Goal: Task Accomplishment & Management: Manage account settings

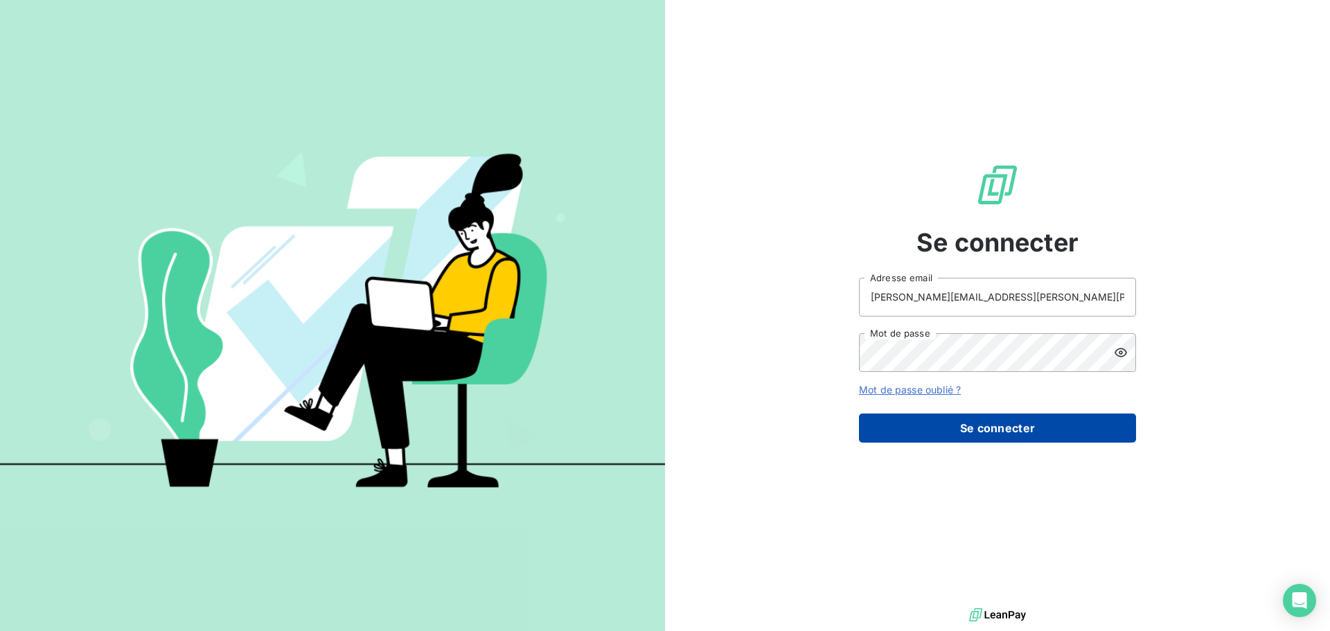
click at [964, 425] on button "Se connecter" at bounding box center [997, 428] width 277 height 29
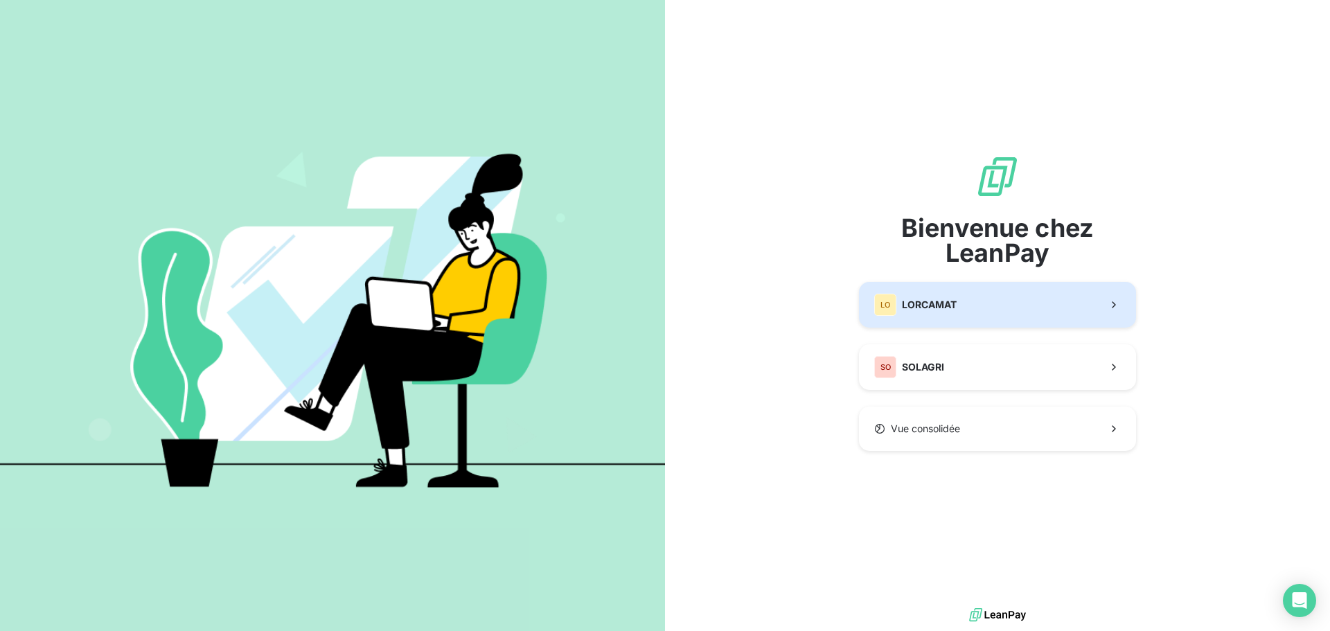
click at [1001, 292] on button "LO LORCAMAT" at bounding box center [997, 305] width 277 height 46
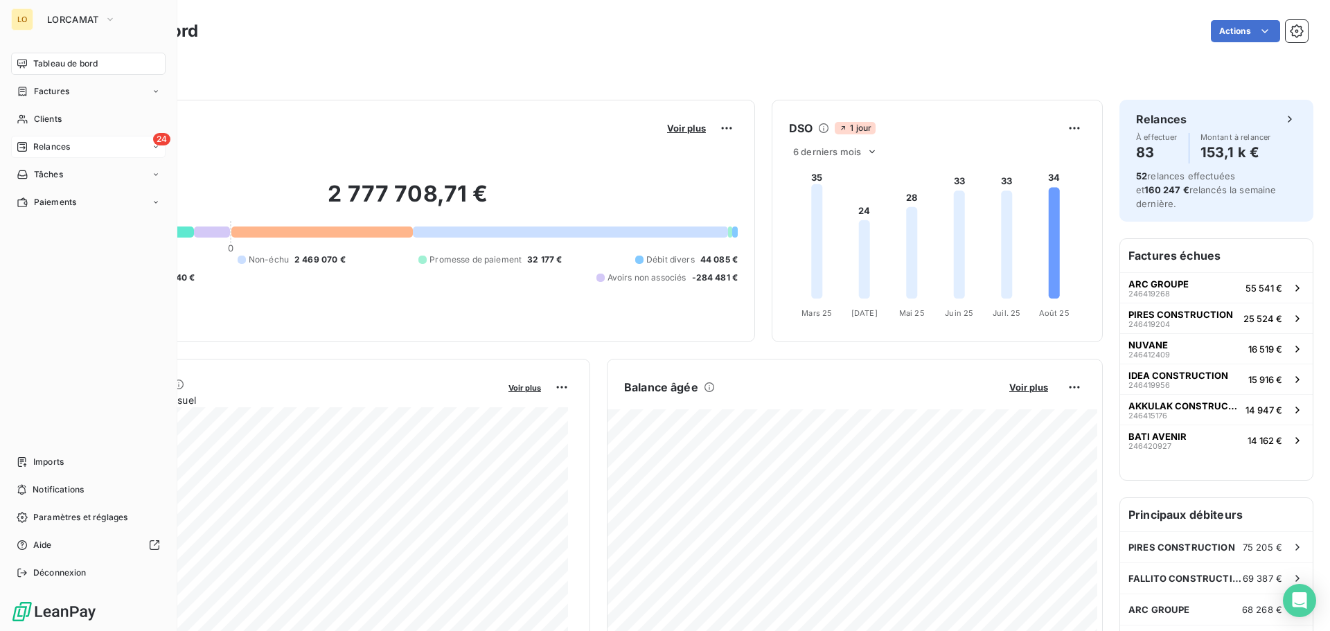
click at [20, 150] on icon at bounding box center [22, 146] width 11 height 11
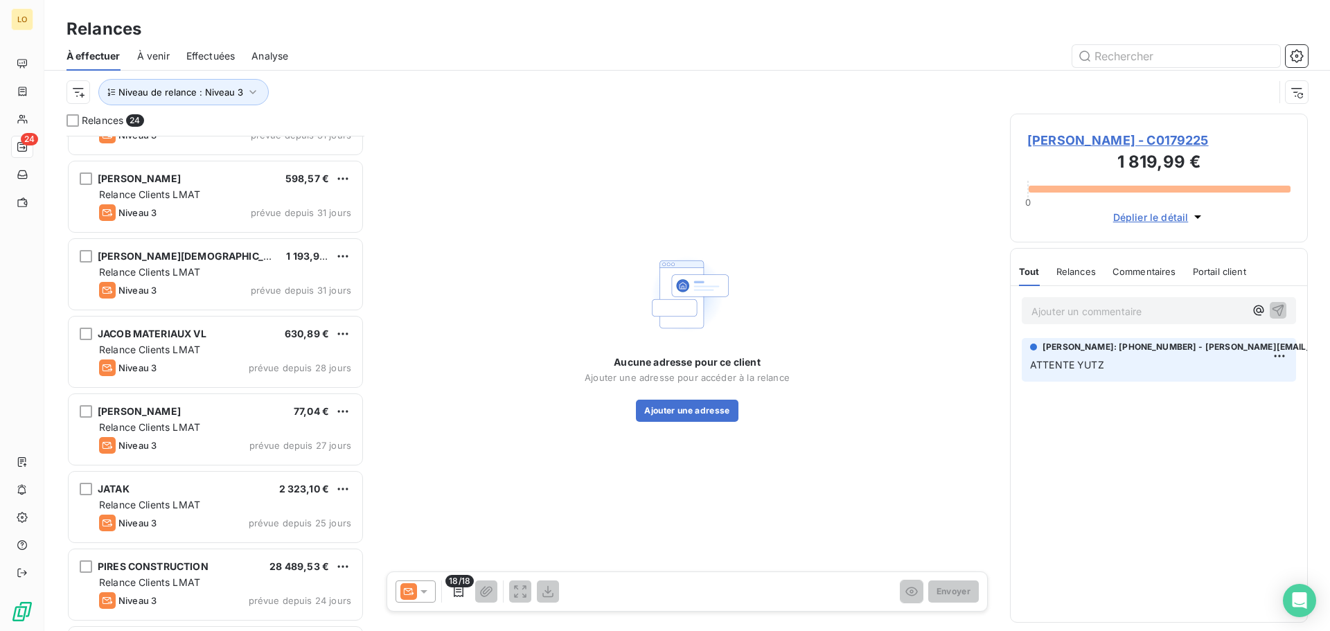
scroll to position [1367, 0]
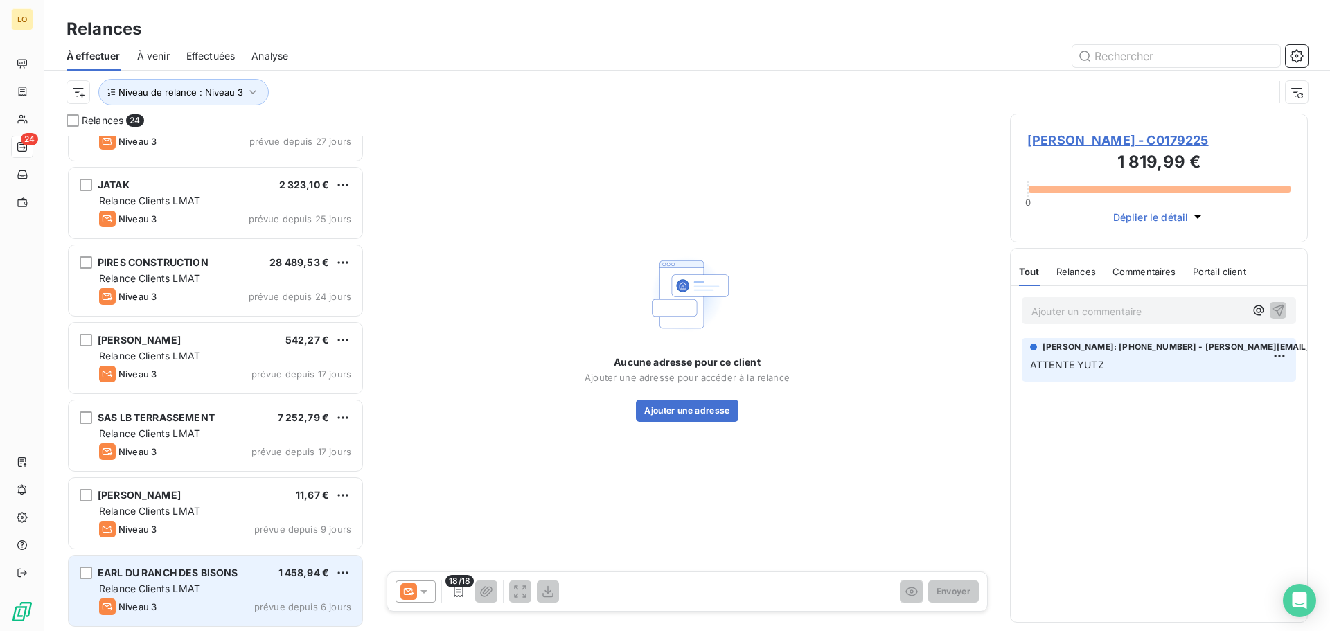
click at [234, 578] on span "EARL DU RANCH DES BISONS" at bounding box center [168, 573] width 141 height 12
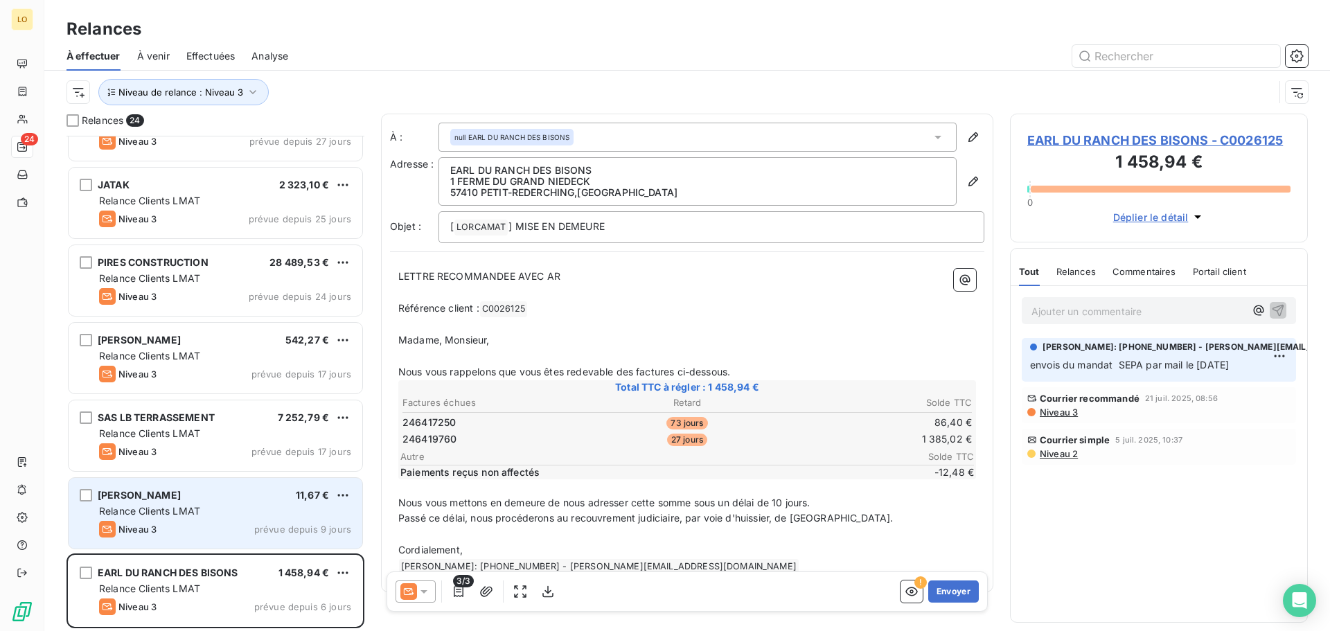
click at [236, 533] on div "Niveau 3 prévue depuis 9 jours" at bounding box center [225, 529] width 252 height 17
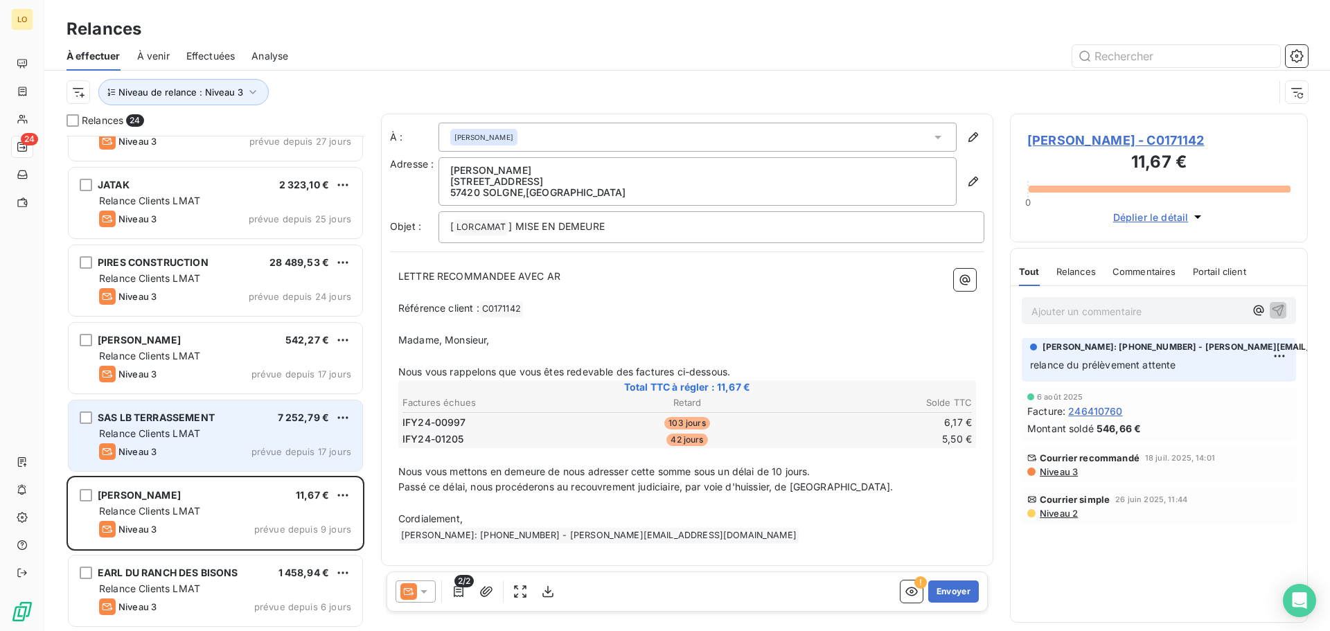
click at [252, 441] on div "SAS LB TERRASSEMENT 7 252,79 € Relance Clients LMAT Niveau 3 prévue depuis 17 j…" at bounding box center [216, 435] width 294 height 71
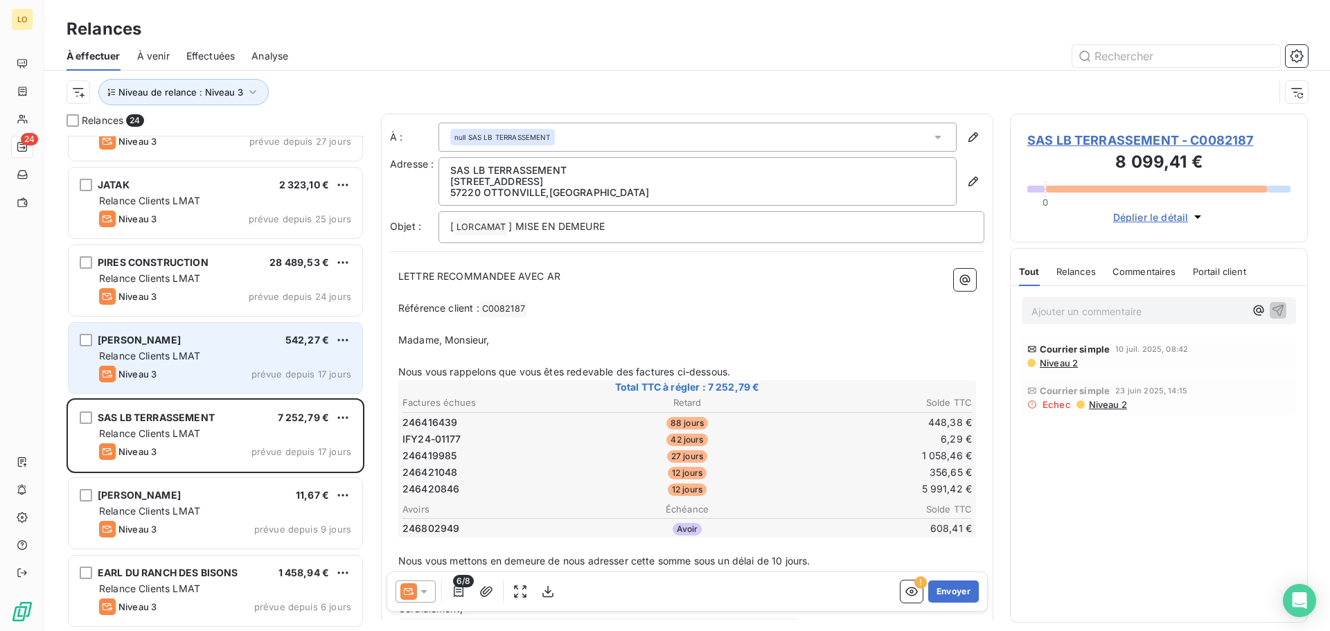
click at [250, 380] on div "Niveau 3 prévue depuis 17 jours" at bounding box center [225, 374] width 252 height 17
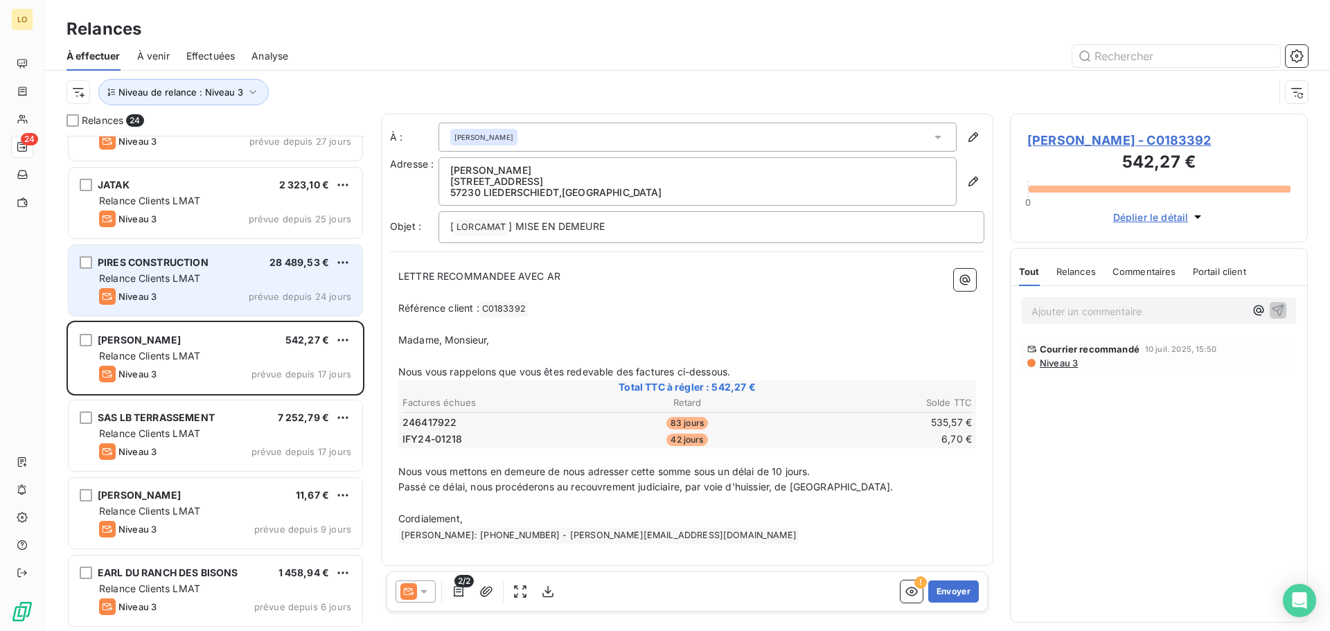
click at [254, 287] on div "PIRES CONSTRUCTION 28 489,53 € Relance Clients LMAT Niveau 3 prévue depuis 24 j…" at bounding box center [216, 280] width 294 height 71
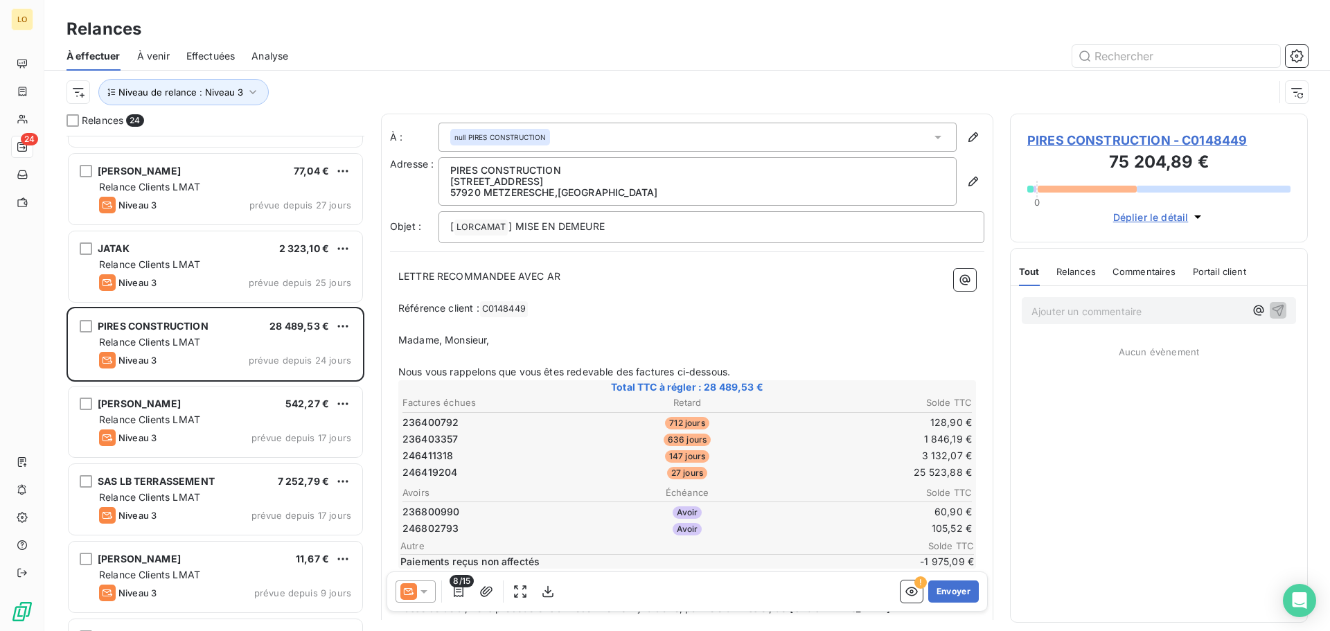
scroll to position [1229, 0]
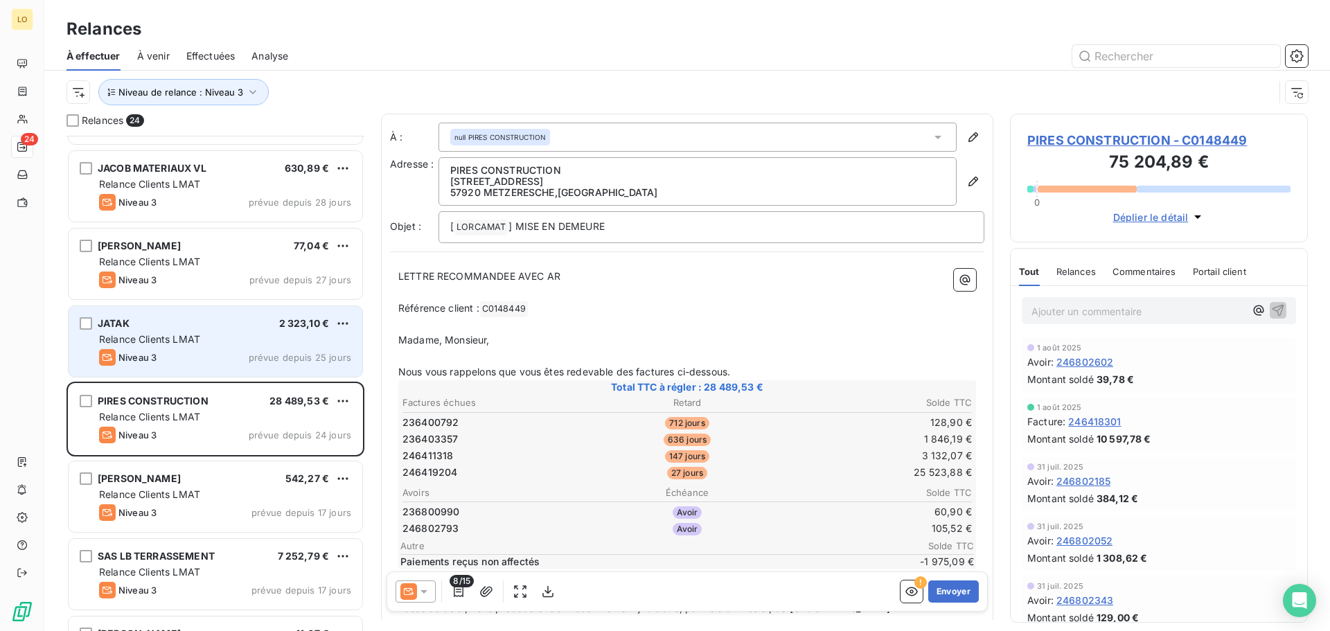
click at [238, 312] on div "JATAK 2 323,10 € Relance Clients LMAT Niveau 3 prévue depuis 25 jours" at bounding box center [216, 341] width 294 height 71
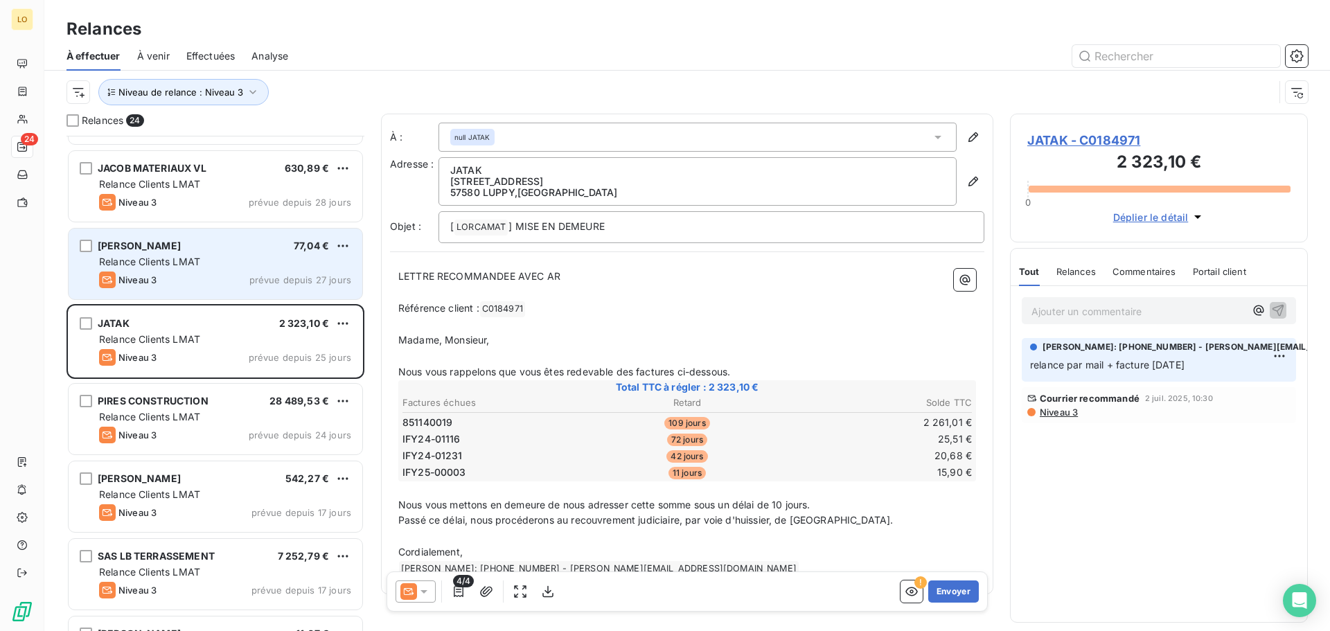
click at [247, 269] on div "[PERSON_NAME] ALEC 77,04 € Relance Clients LMAT Niveau 3 prévue depuis 27 jours" at bounding box center [216, 264] width 294 height 71
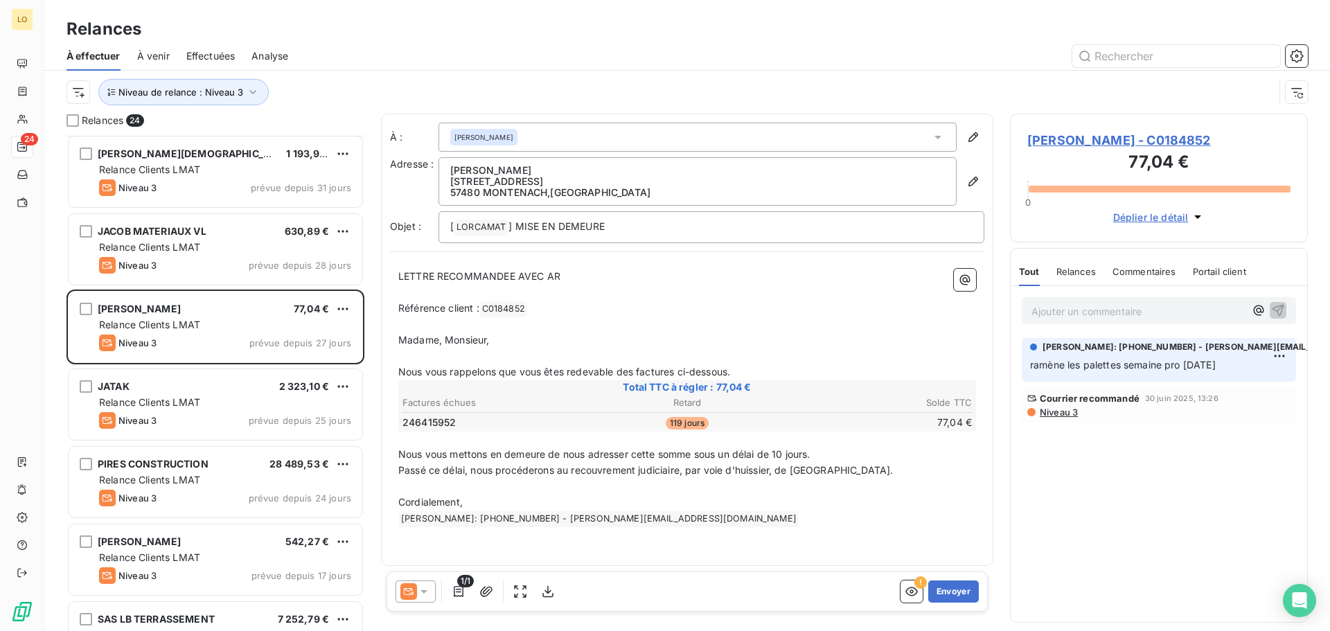
scroll to position [1090, 0]
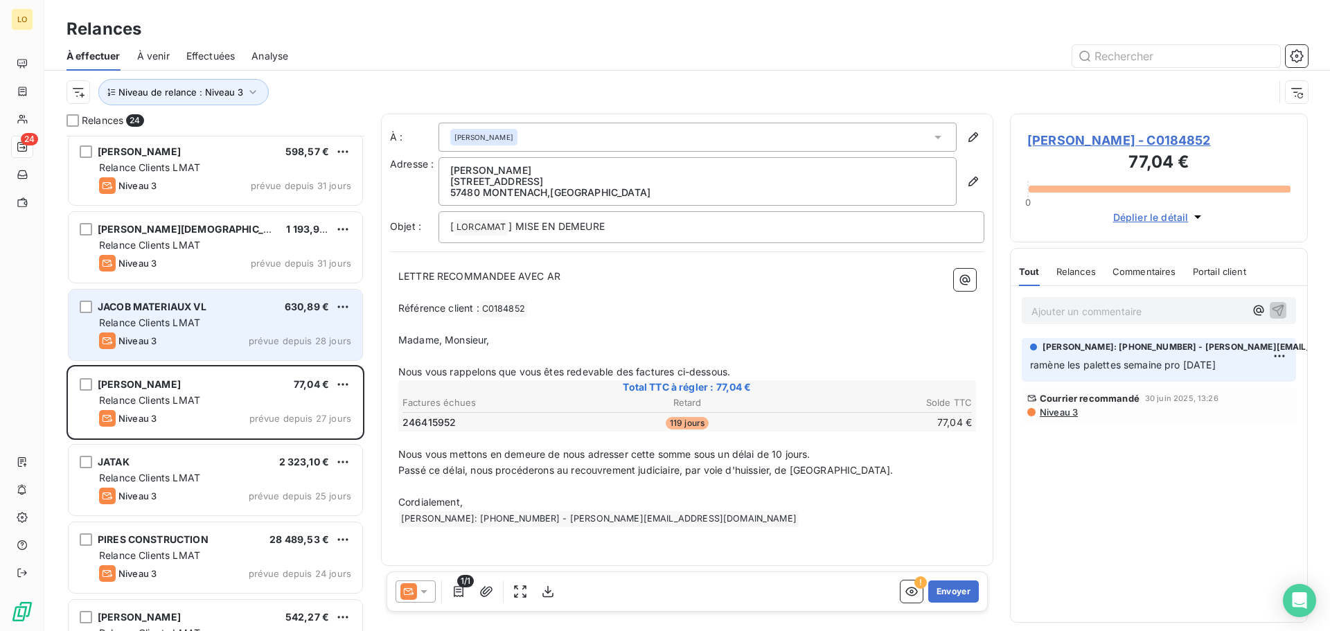
click at [219, 321] on div "Relance Clients LMAT" at bounding box center [225, 323] width 252 height 14
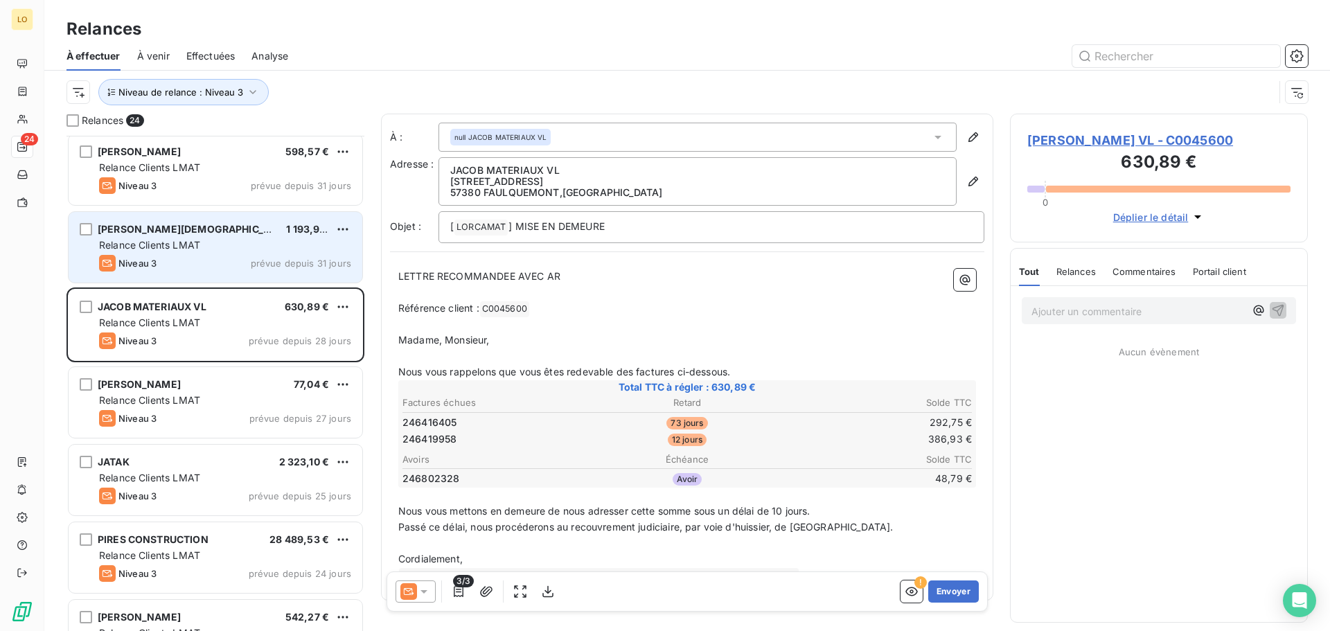
click at [227, 263] on div "Niveau 3 prévue depuis 31 jours" at bounding box center [225, 263] width 252 height 17
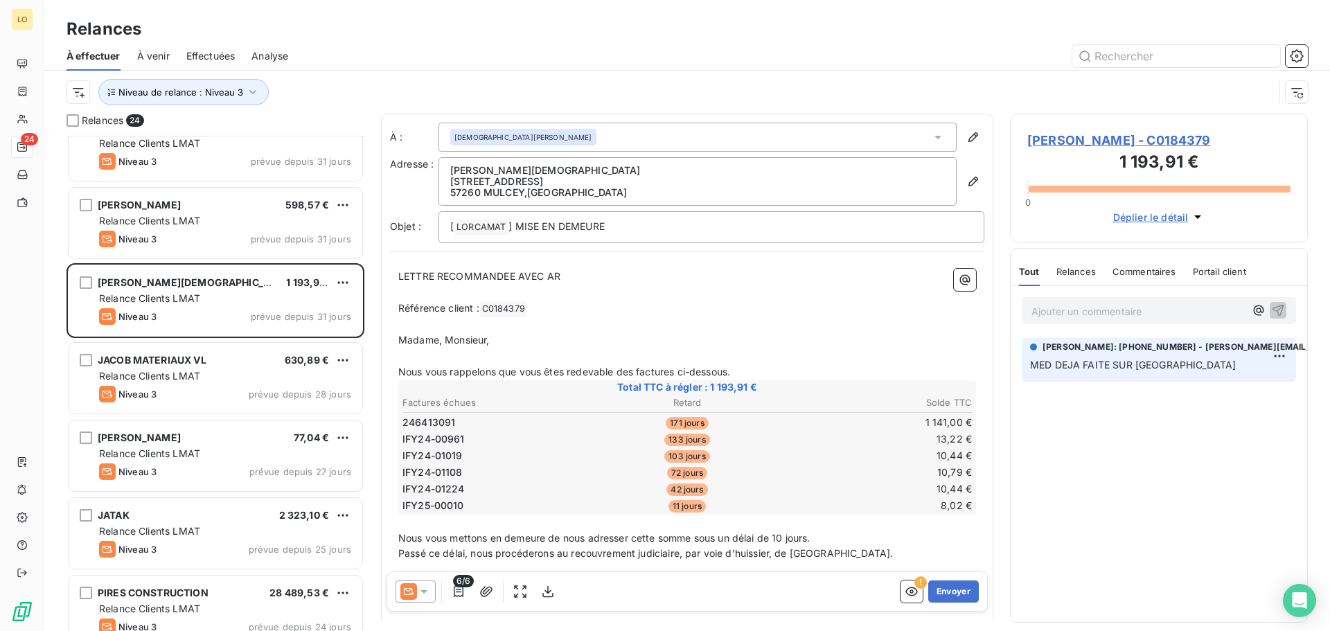
scroll to position [1021, 0]
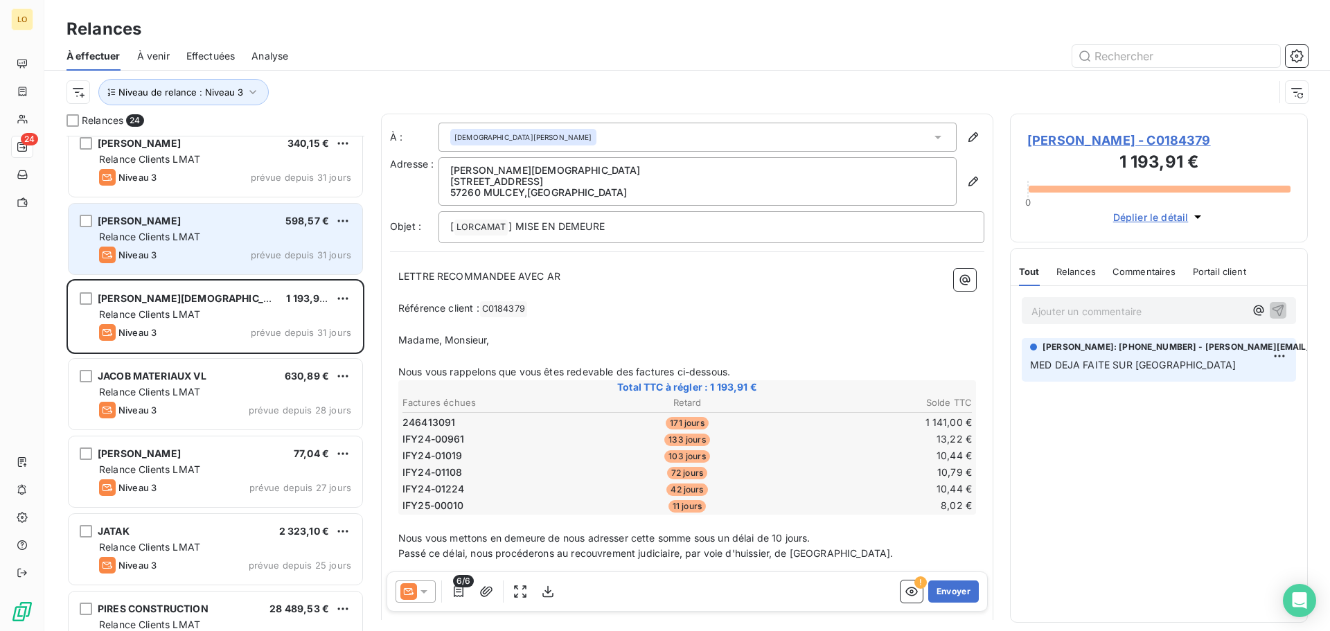
click at [182, 249] on div "Niveau 3 prévue depuis 31 jours" at bounding box center [225, 255] width 252 height 17
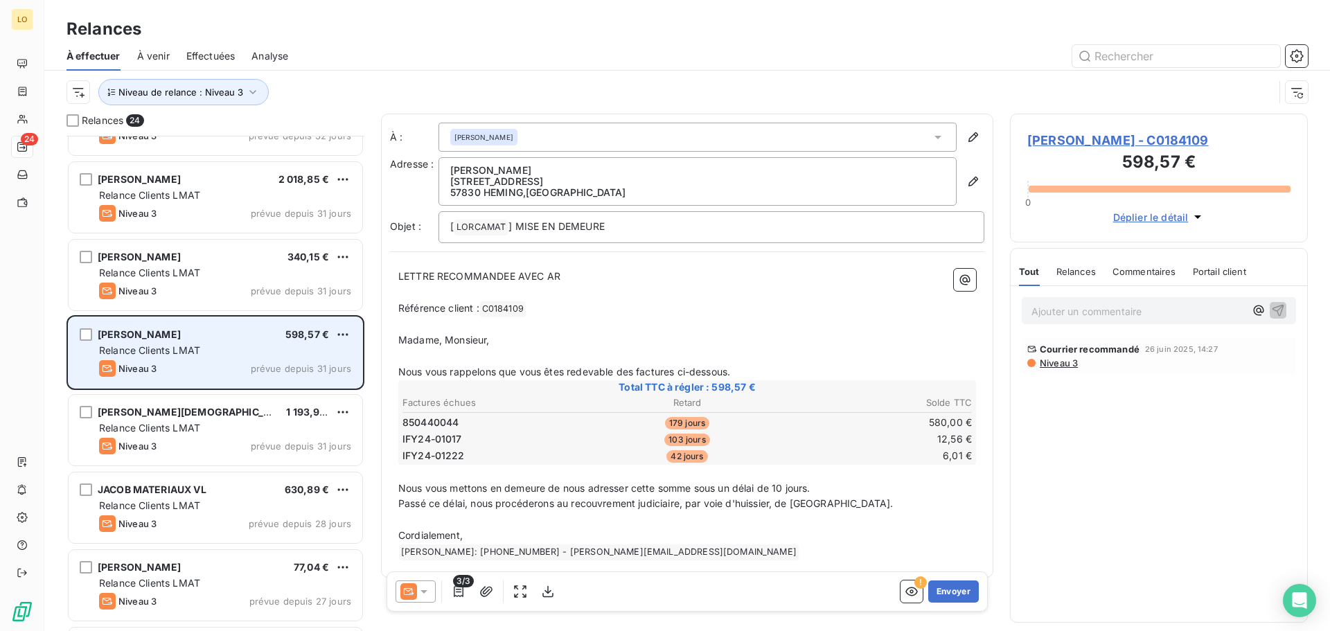
scroll to position [883, 0]
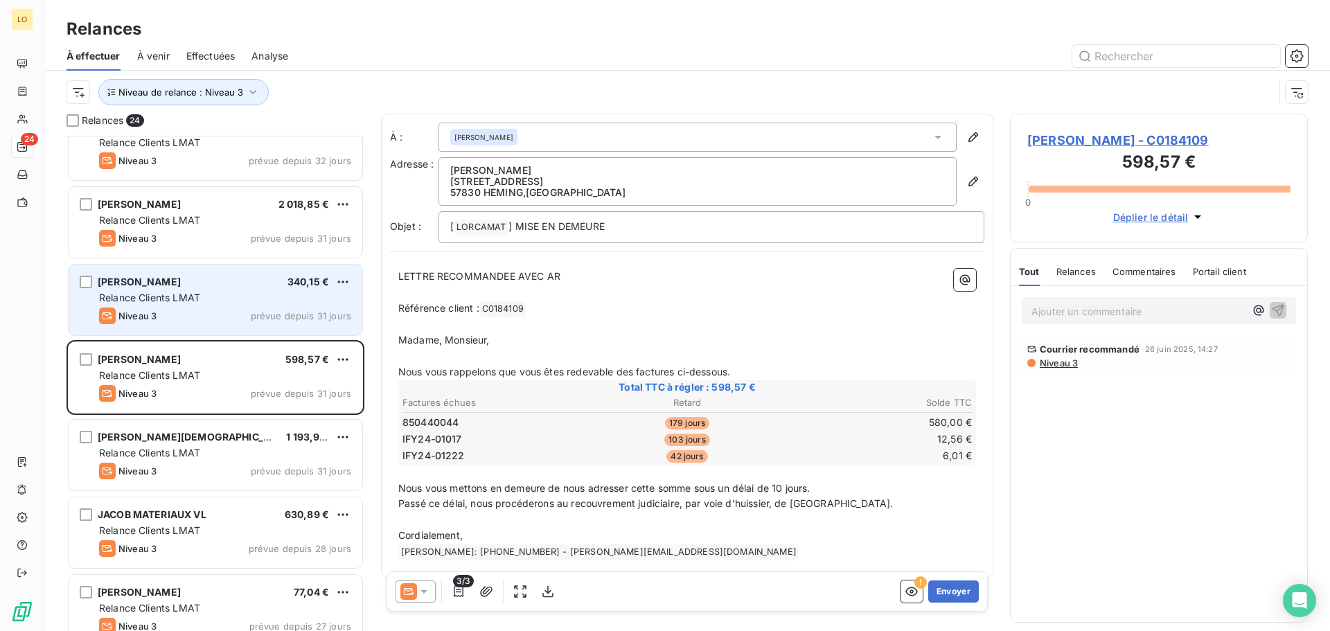
click at [195, 303] on span "Relance Clients LMAT" at bounding box center [149, 298] width 101 height 12
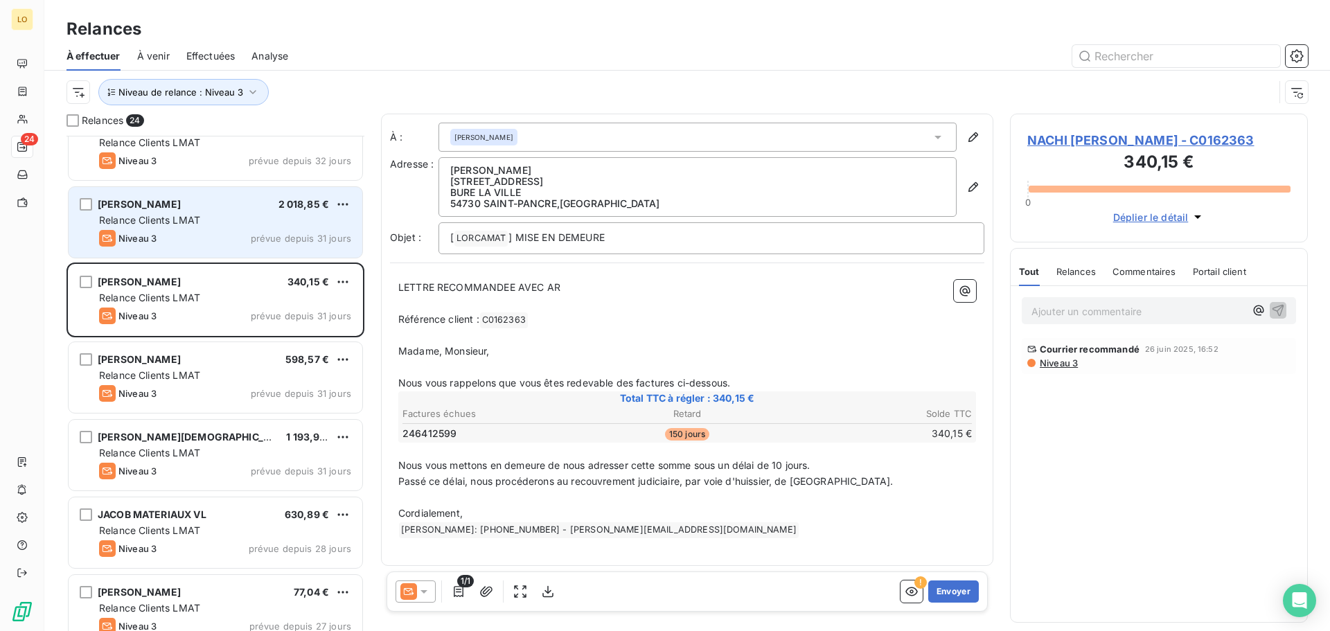
click at [227, 225] on div "Relance Clients LMAT" at bounding box center [225, 220] width 252 height 14
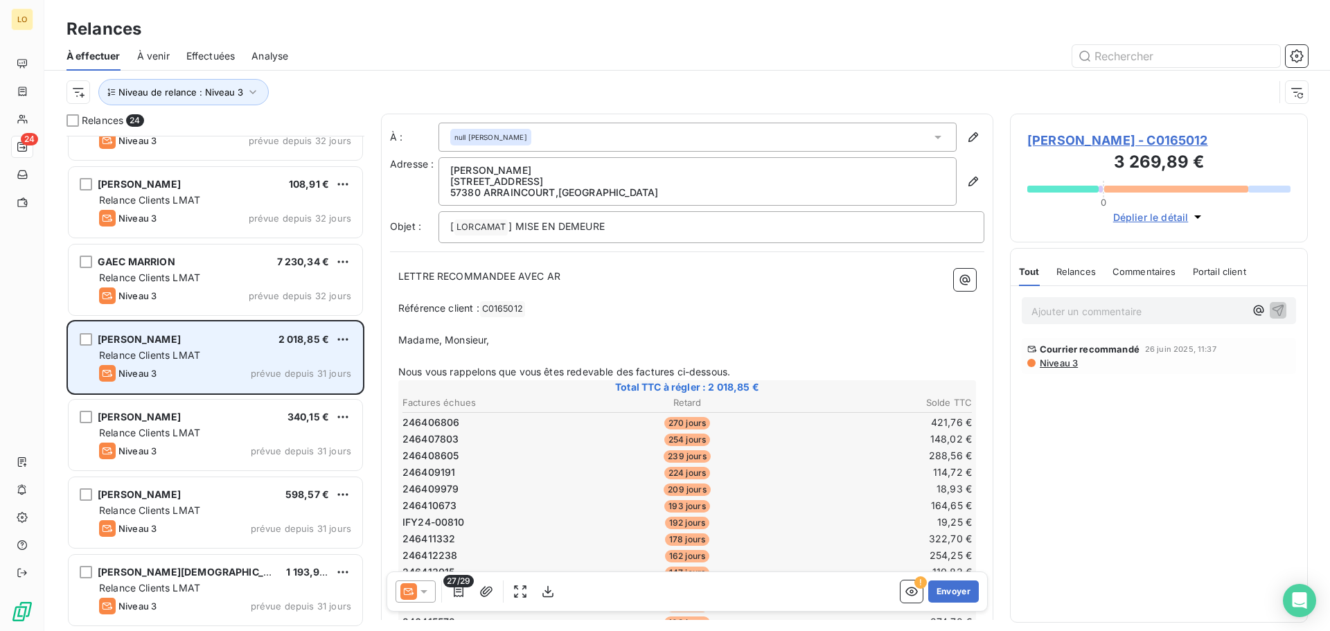
scroll to position [744, 0]
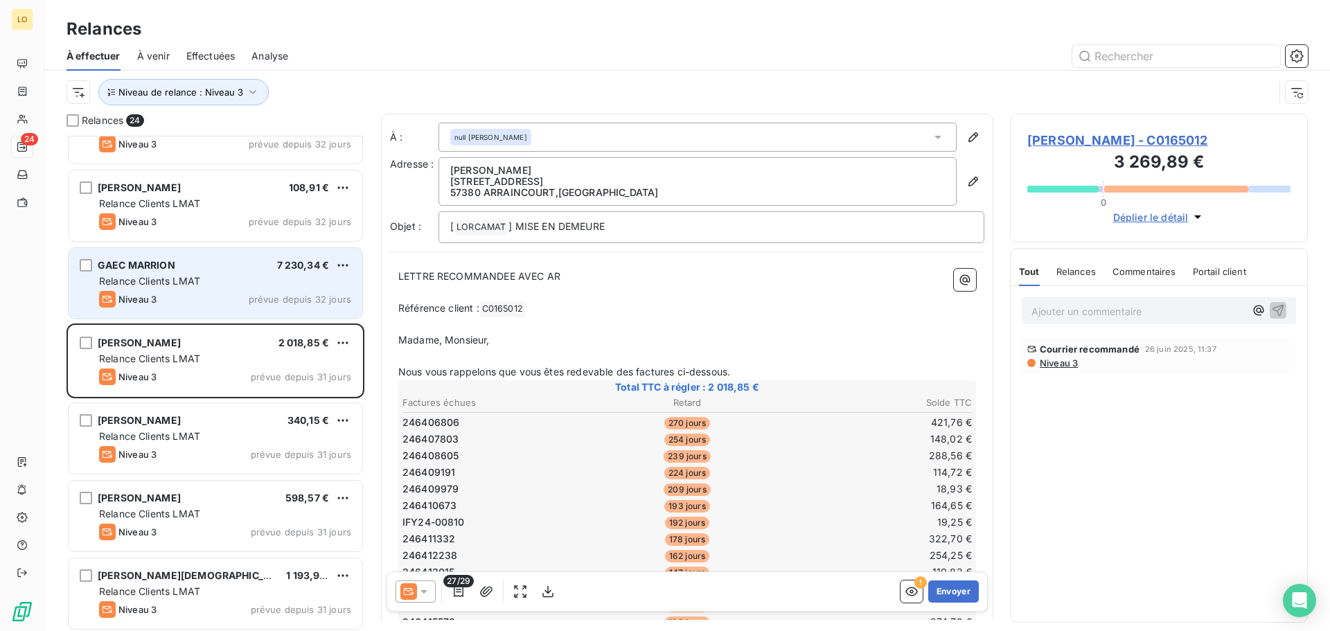
click at [242, 285] on div "Relance Clients LMAT" at bounding box center [225, 281] width 252 height 14
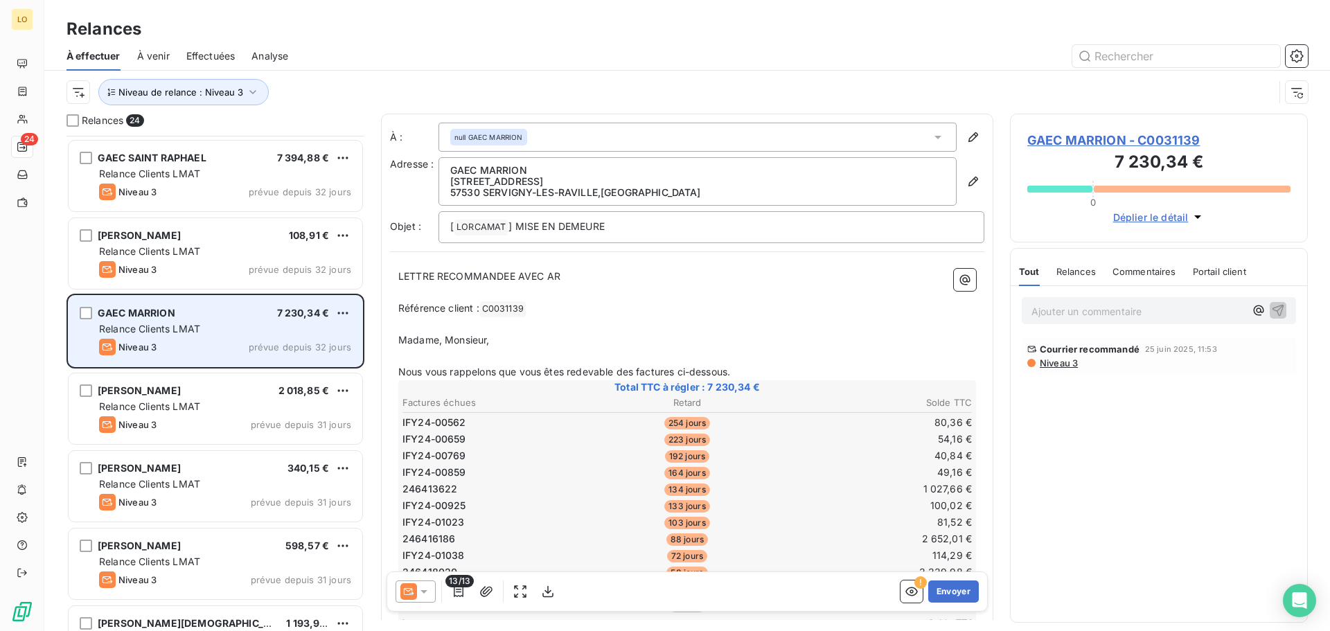
scroll to position [675, 0]
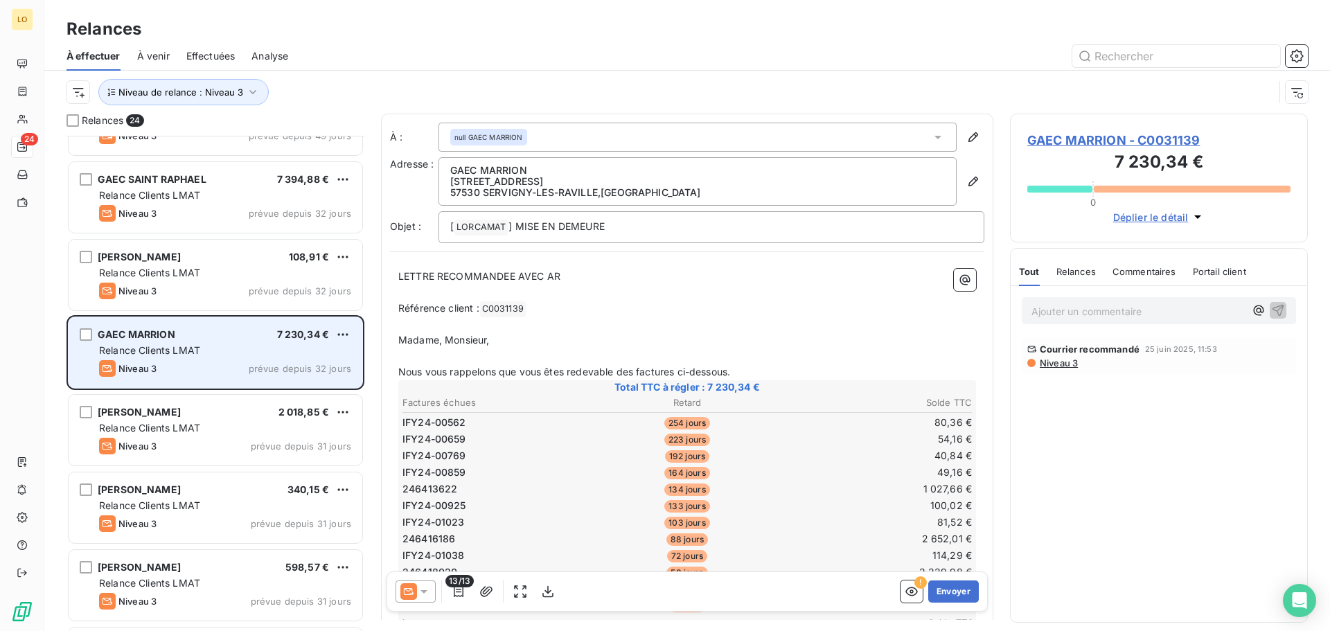
click at [242, 285] on div "Niveau 3 prévue depuis 32 jours" at bounding box center [225, 291] width 252 height 17
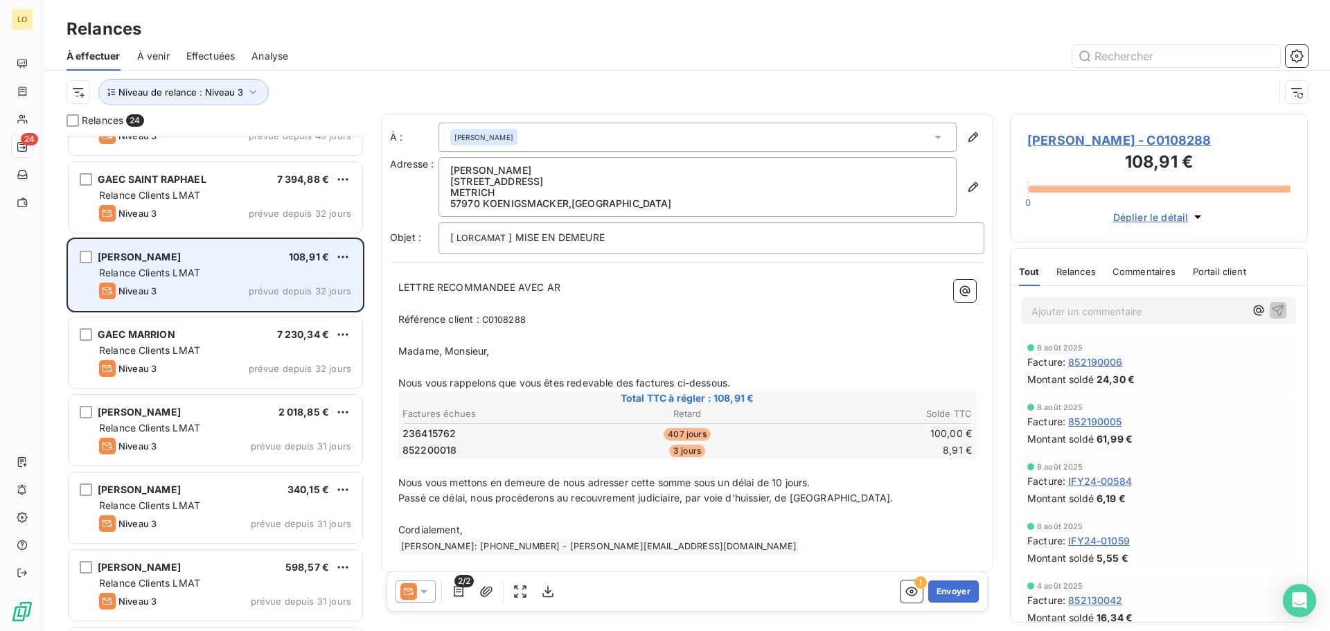
scroll to position [605, 0]
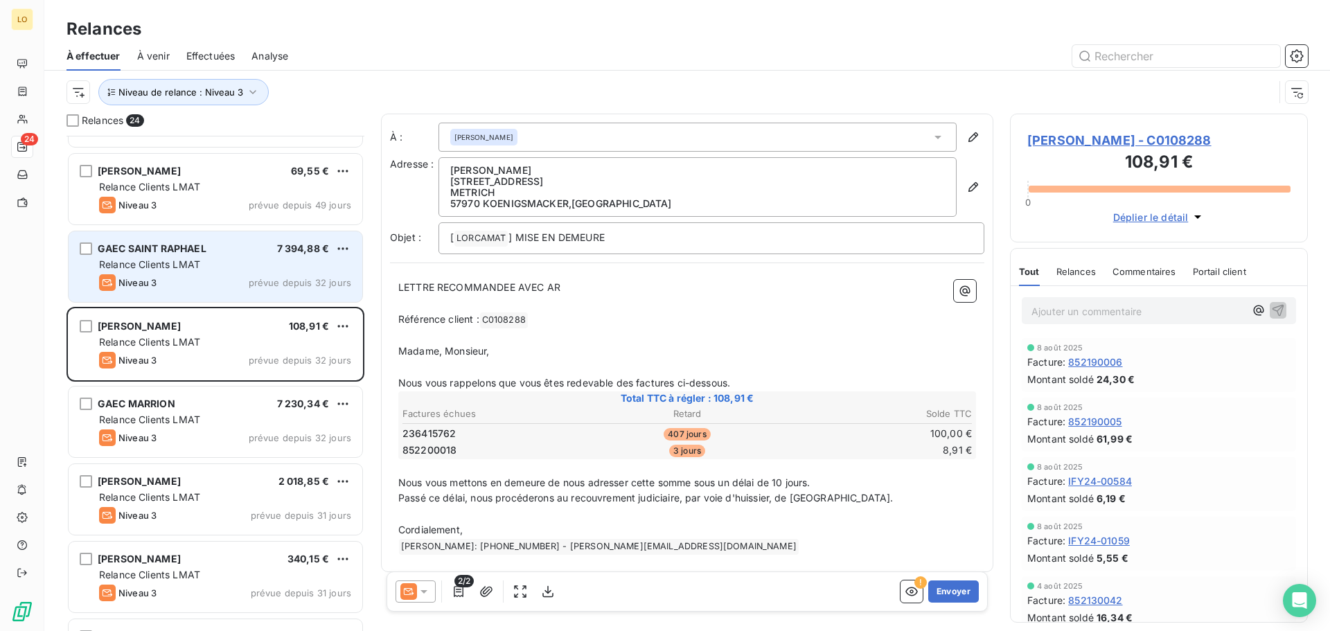
click at [180, 267] on span "Relance Clients LMAT" at bounding box center [149, 264] width 101 height 12
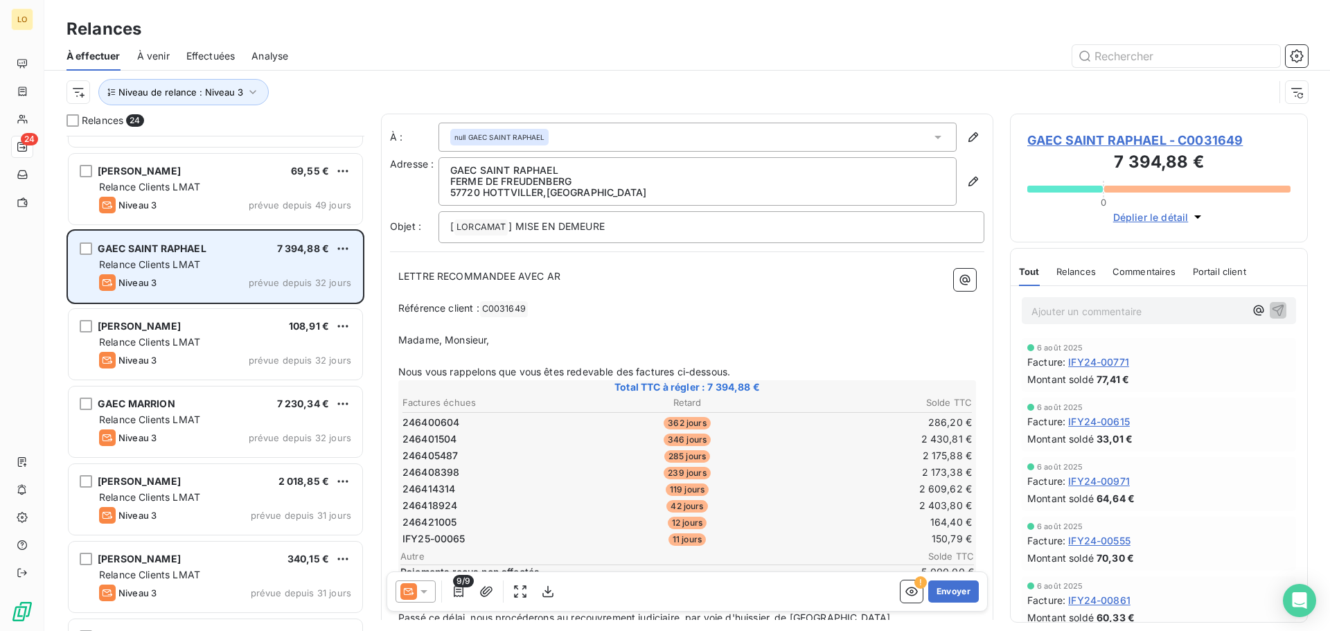
scroll to position [536, 0]
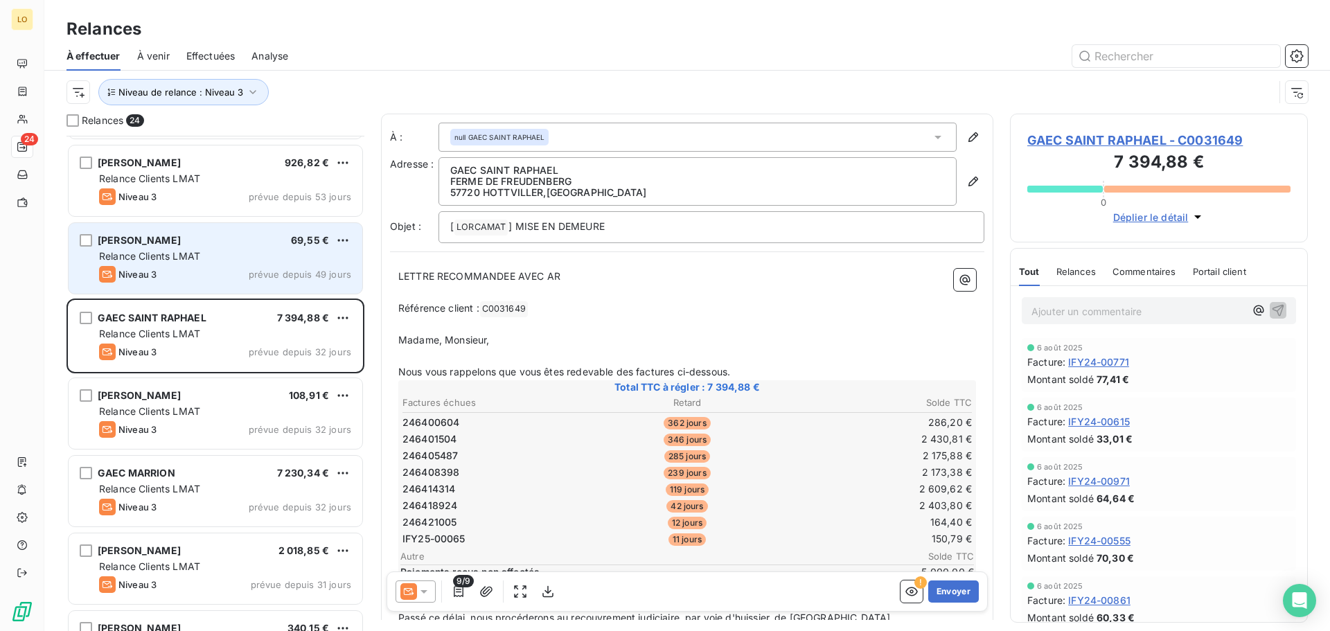
click at [188, 263] on div "[PERSON_NAME] 69,55 € Relance Clients LMAT Niveau 3 prévue depuis 49 jours" at bounding box center [216, 258] width 294 height 71
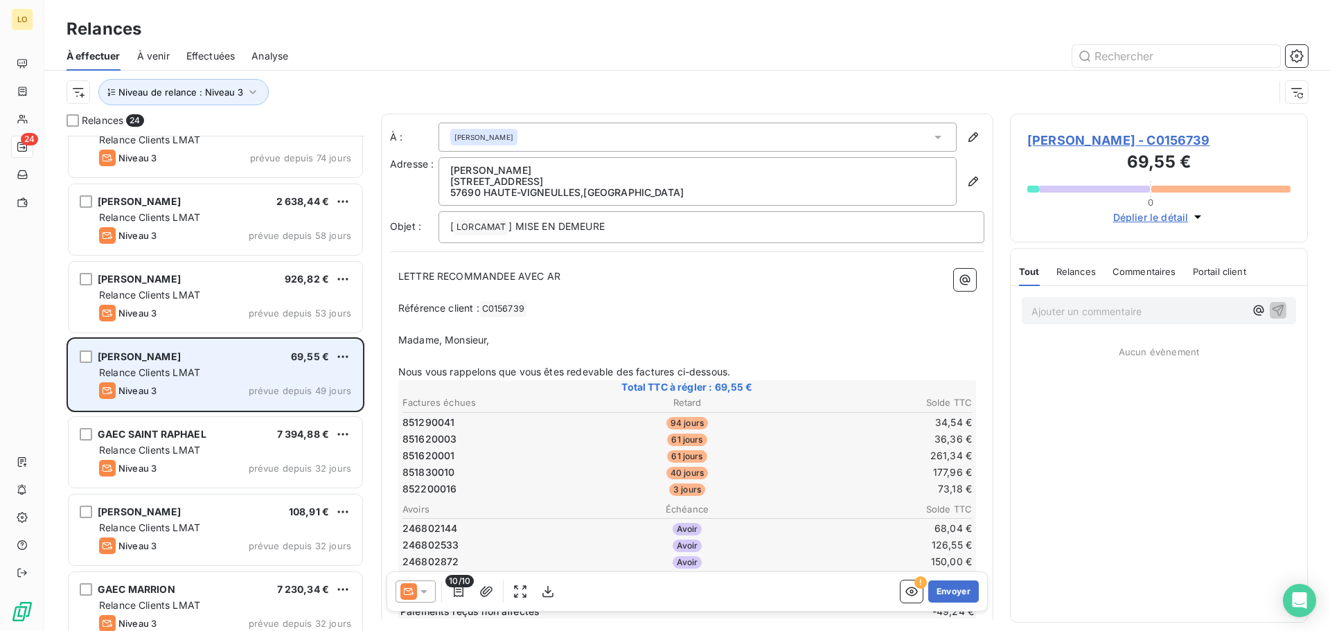
scroll to position [398, 0]
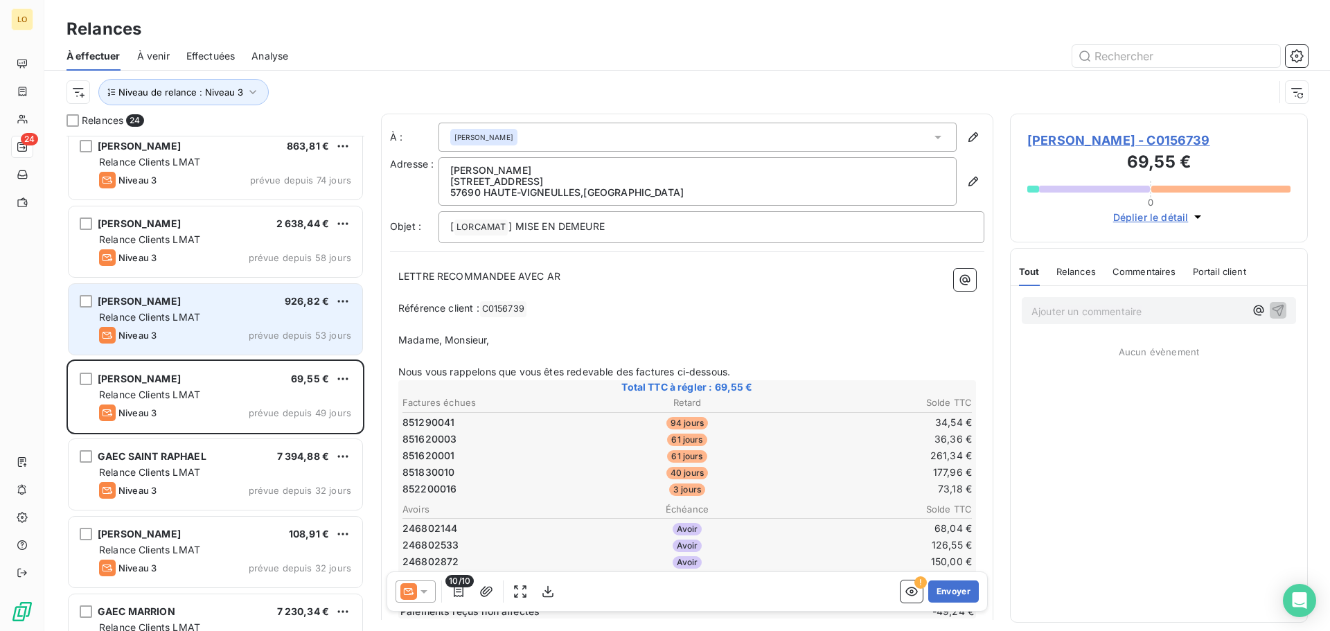
click at [204, 322] on div "Relance Clients LMAT" at bounding box center [225, 317] width 252 height 14
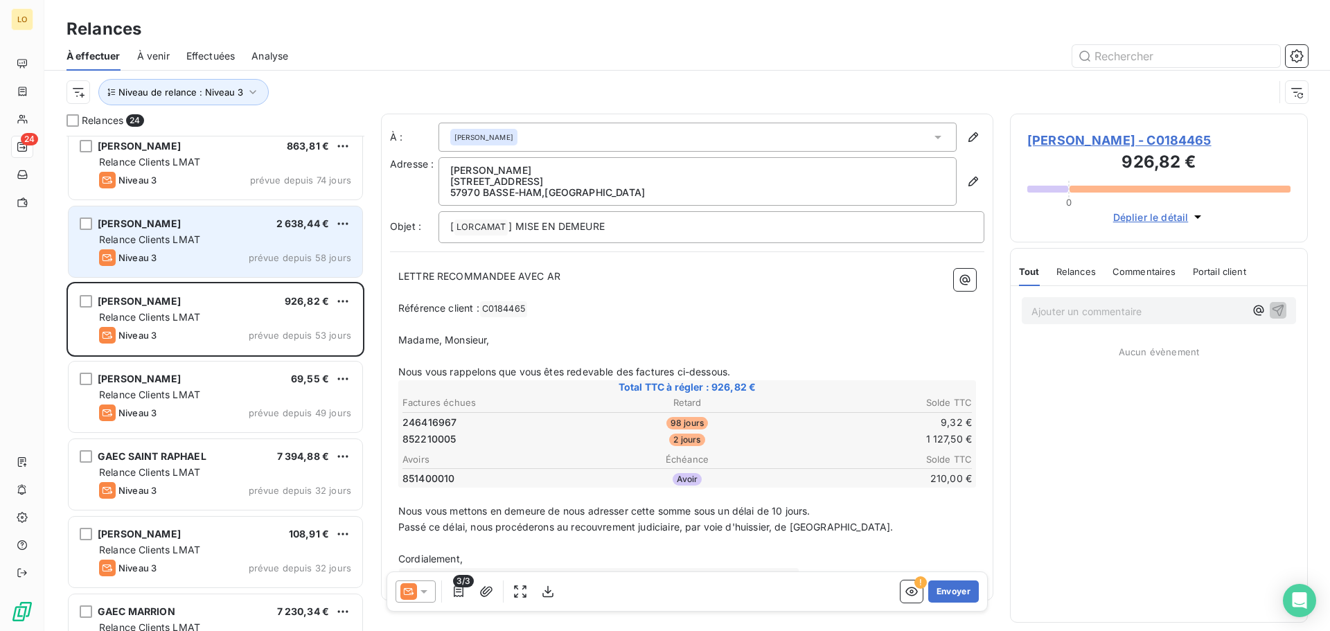
click at [202, 241] on div "Relance Clients LMAT" at bounding box center [225, 240] width 252 height 14
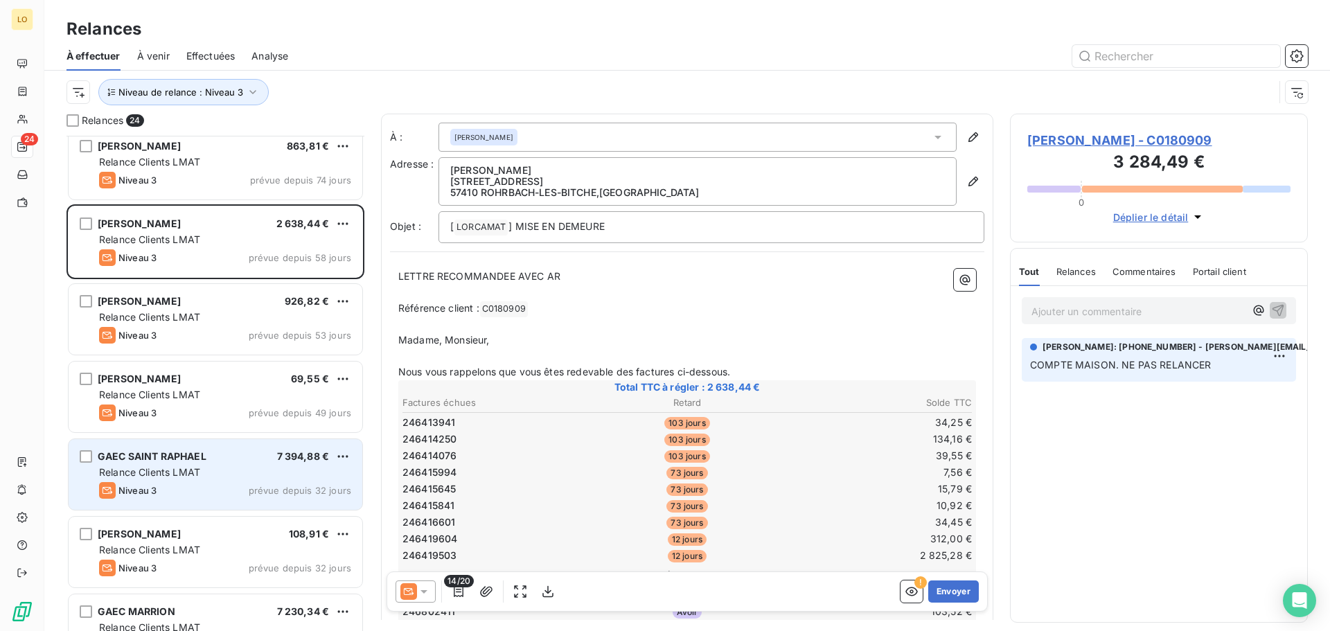
scroll to position [328, 0]
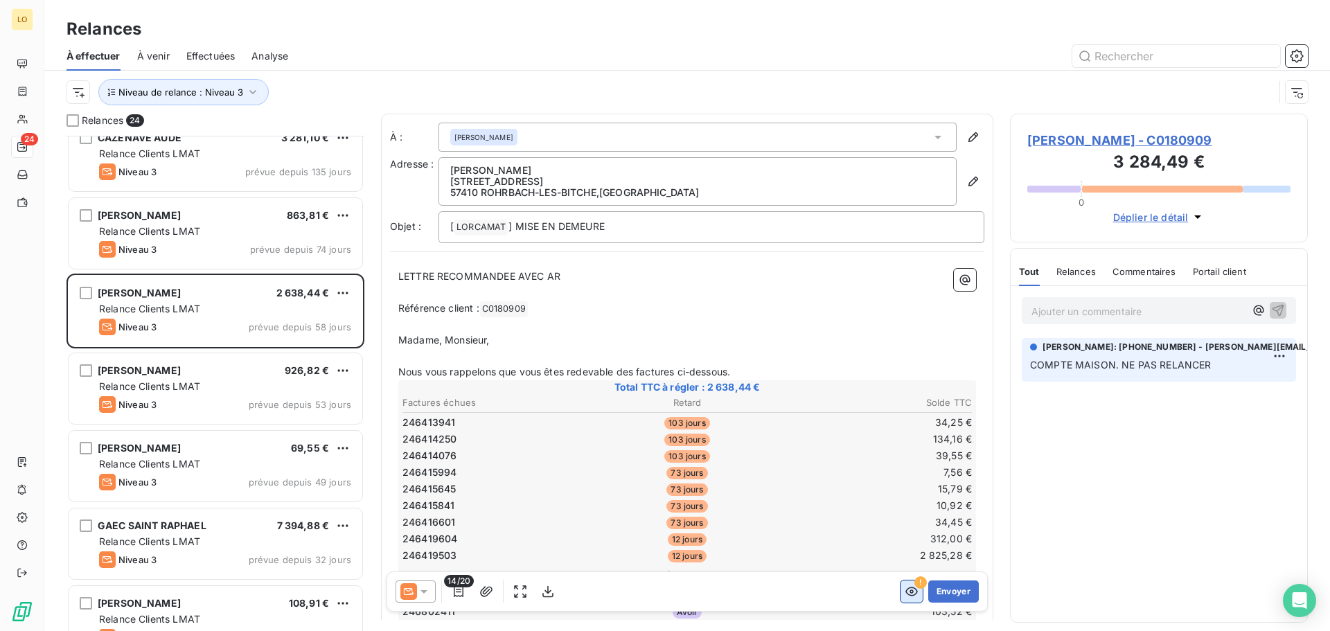
click at [905, 594] on icon "button" at bounding box center [912, 592] width 14 height 14
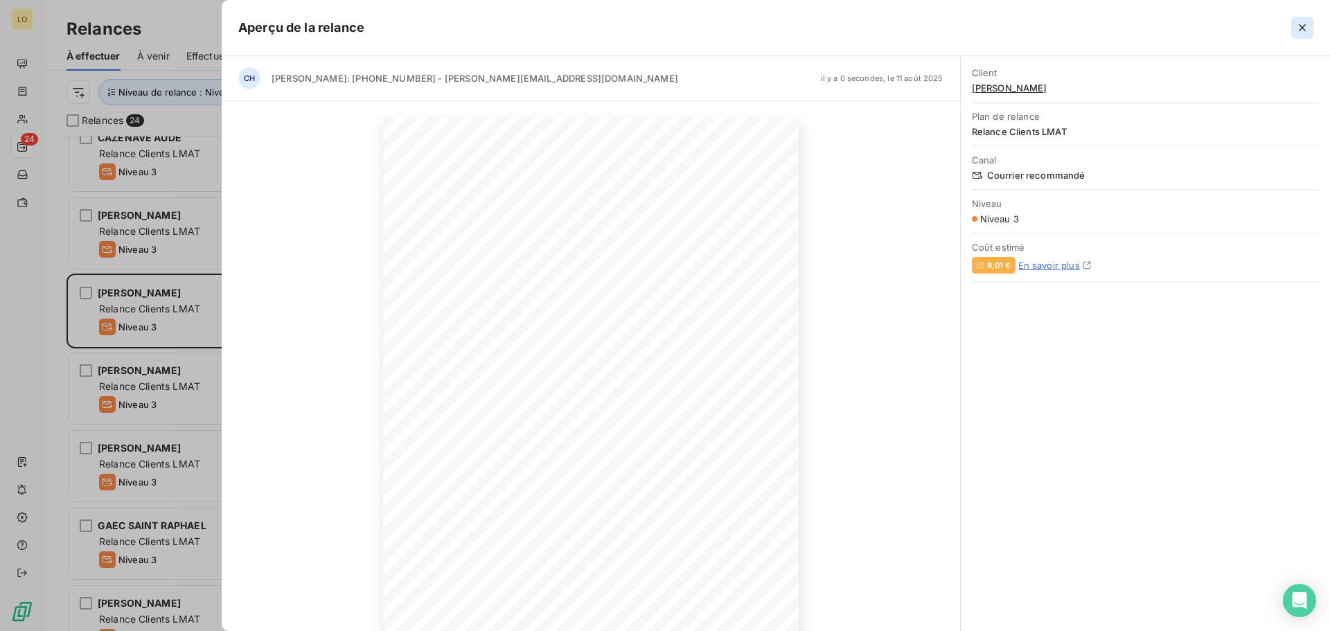
click at [1301, 25] on icon "button" at bounding box center [1302, 28] width 14 height 14
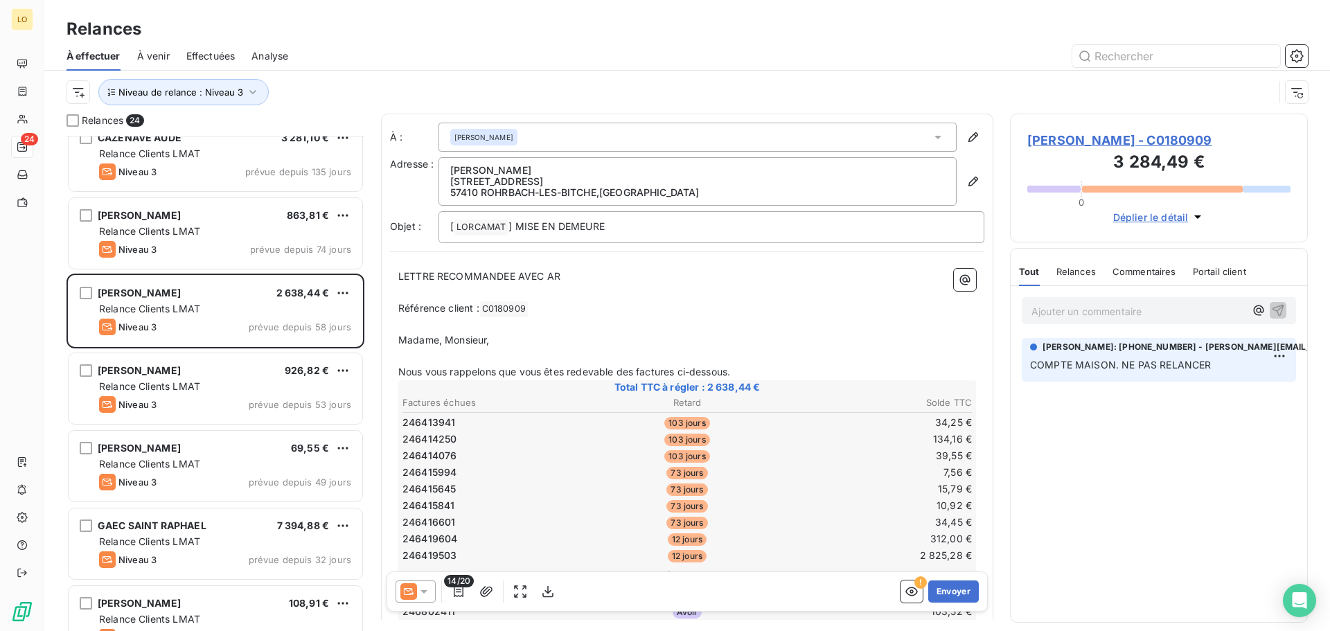
click at [426, 592] on icon at bounding box center [424, 592] width 14 height 14
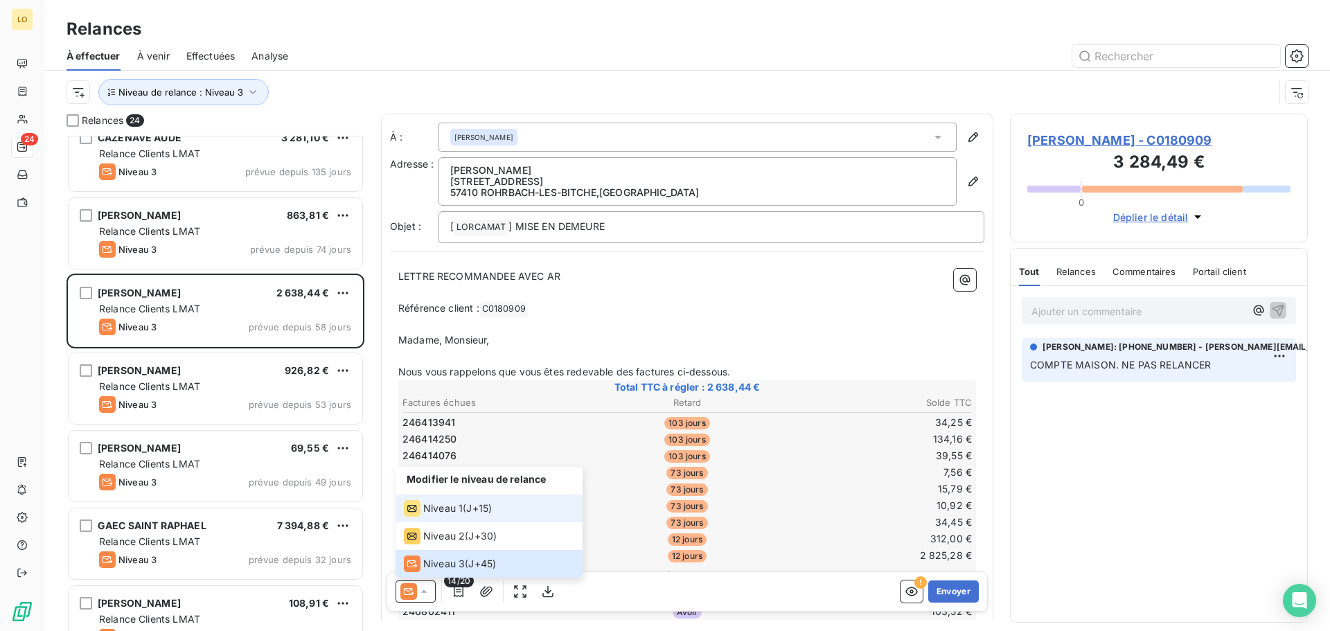
click at [441, 509] on span "Niveau 1" at bounding box center [442, 509] width 39 height 14
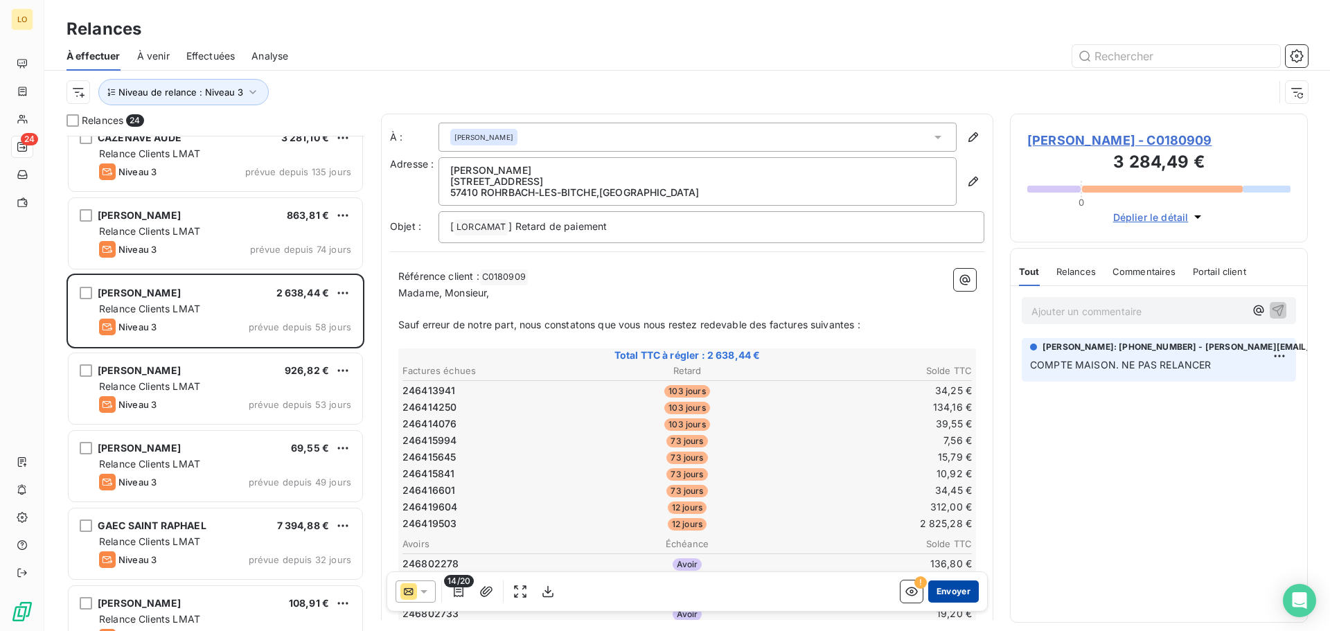
click at [949, 593] on button "Envoyer" at bounding box center [953, 592] width 51 height 22
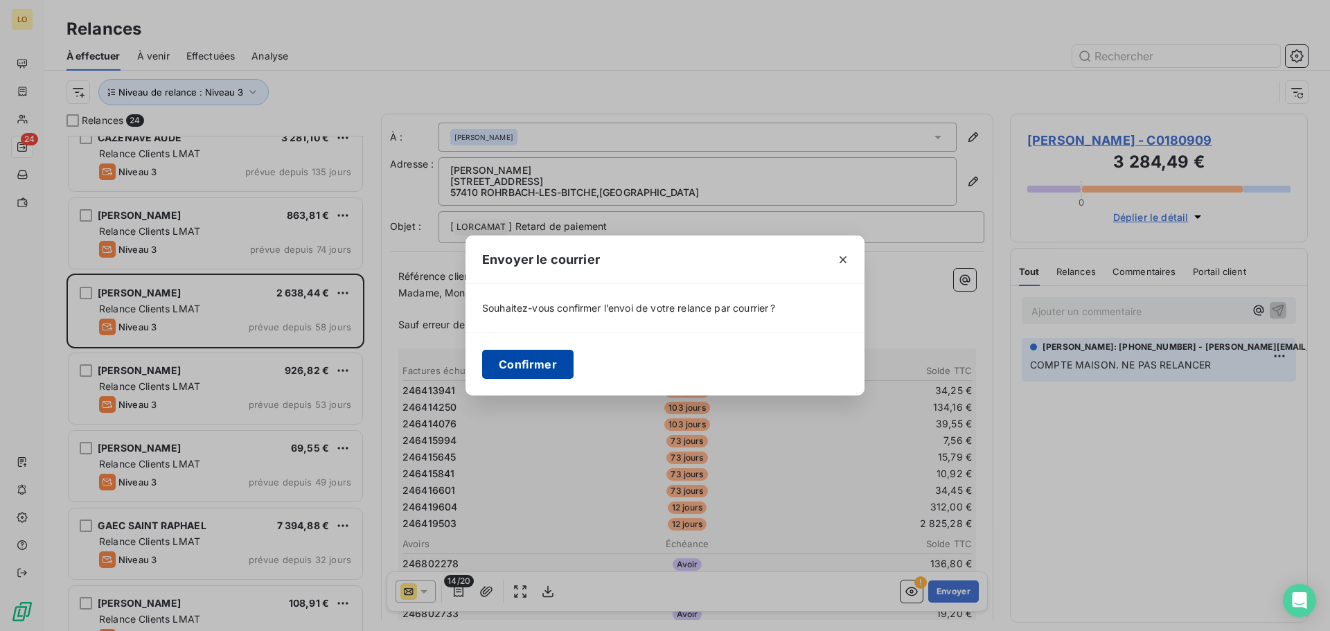
click at [542, 369] on button "Confirmer" at bounding box center [527, 364] width 91 height 29
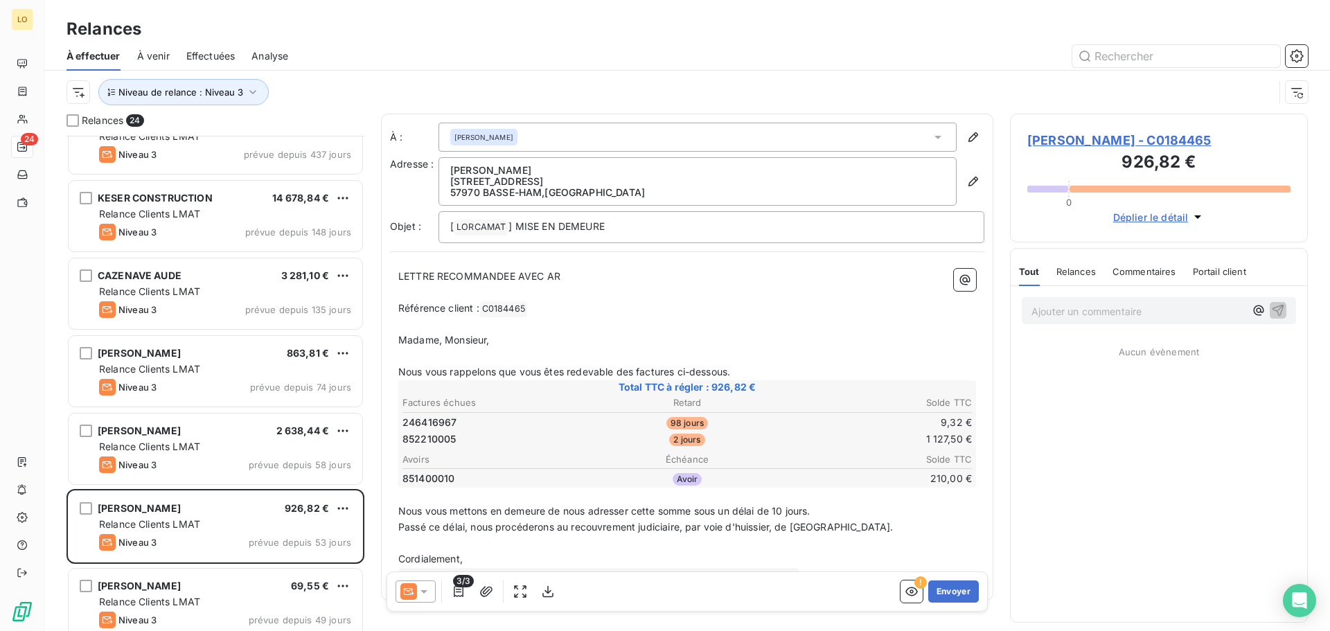
scroll to position [190, 0]
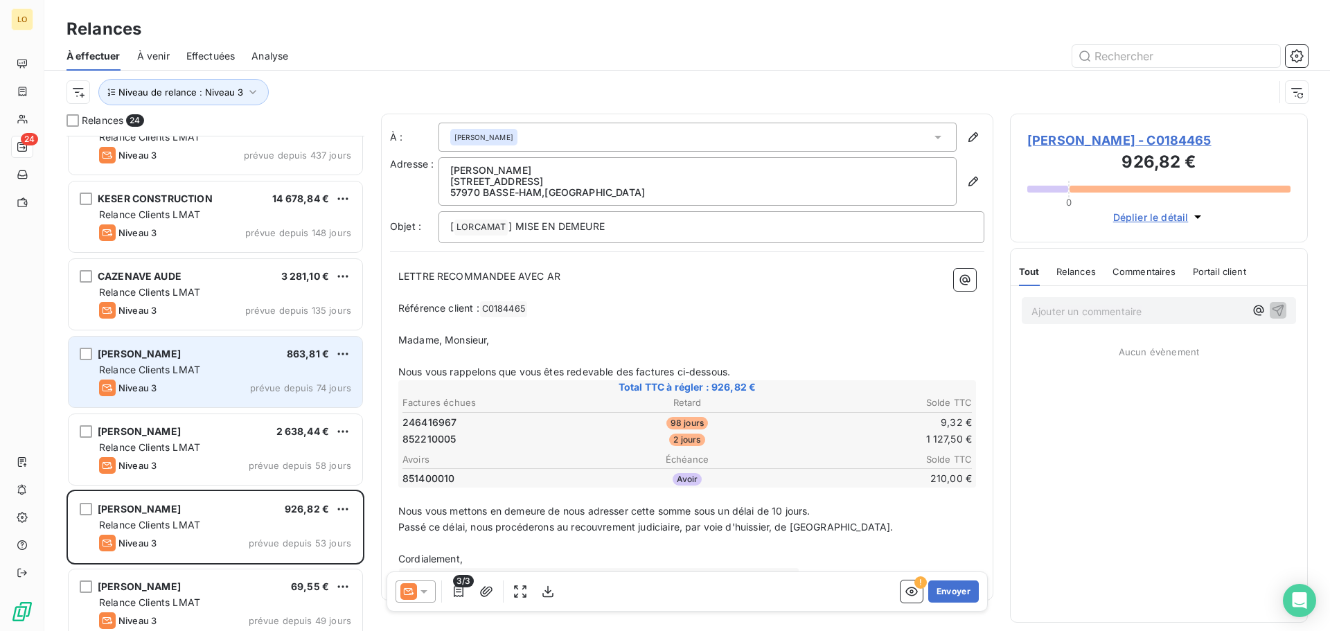
click at [243, 368] on div "Relance Clients LMAT" at bounding box center [225, 370] width 252 height 14
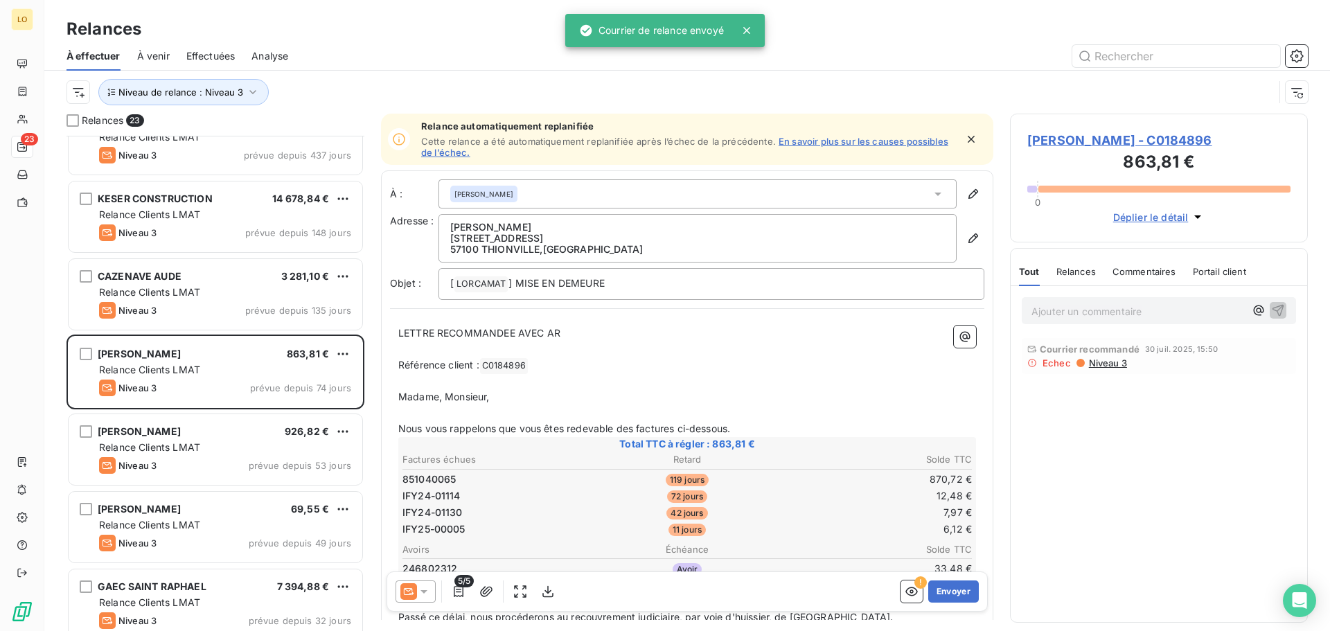
click at [968, 137] on icon "button" at bounding box center [971, 139] width 7 height 7
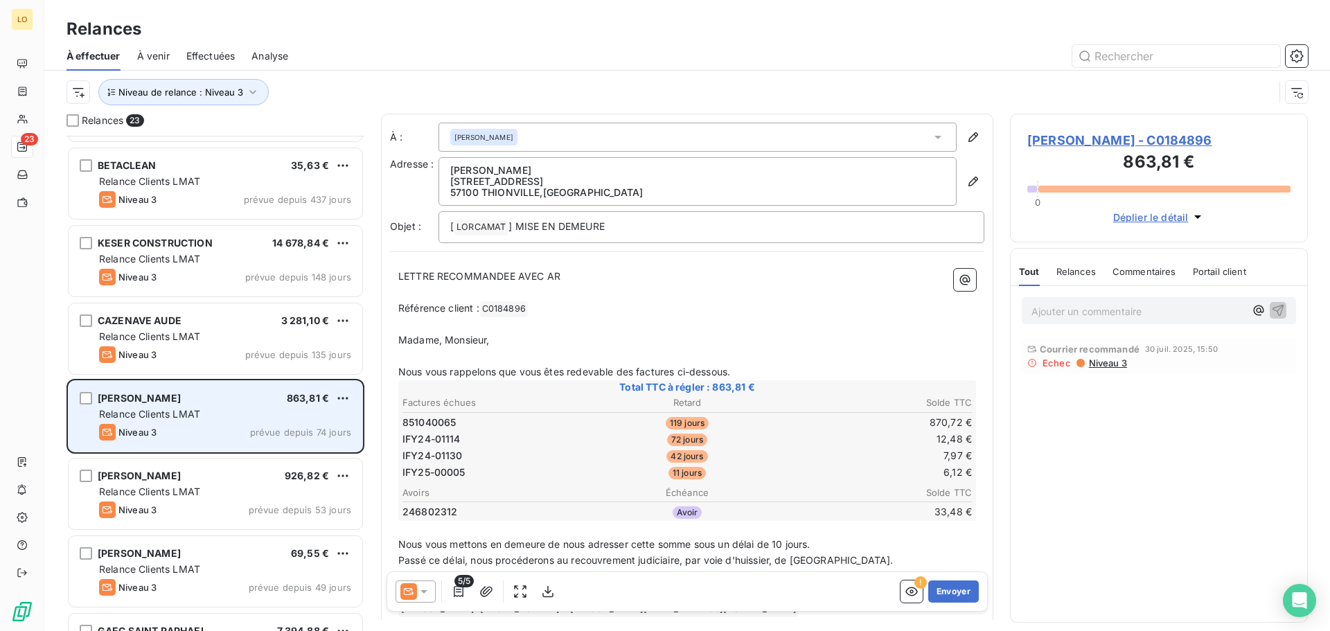
scroll to position [121, 0]
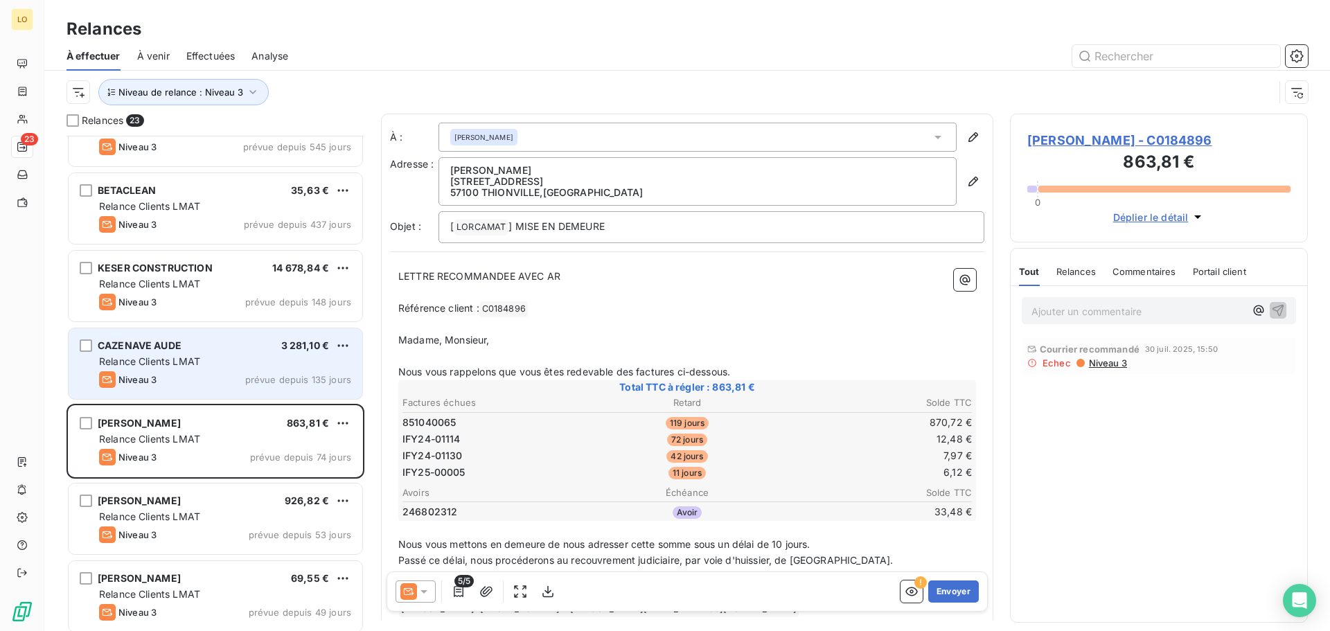
click at [274, 368] on div "Relance Clients LMAT" at bounding box center [225, 362] width 252 height 14
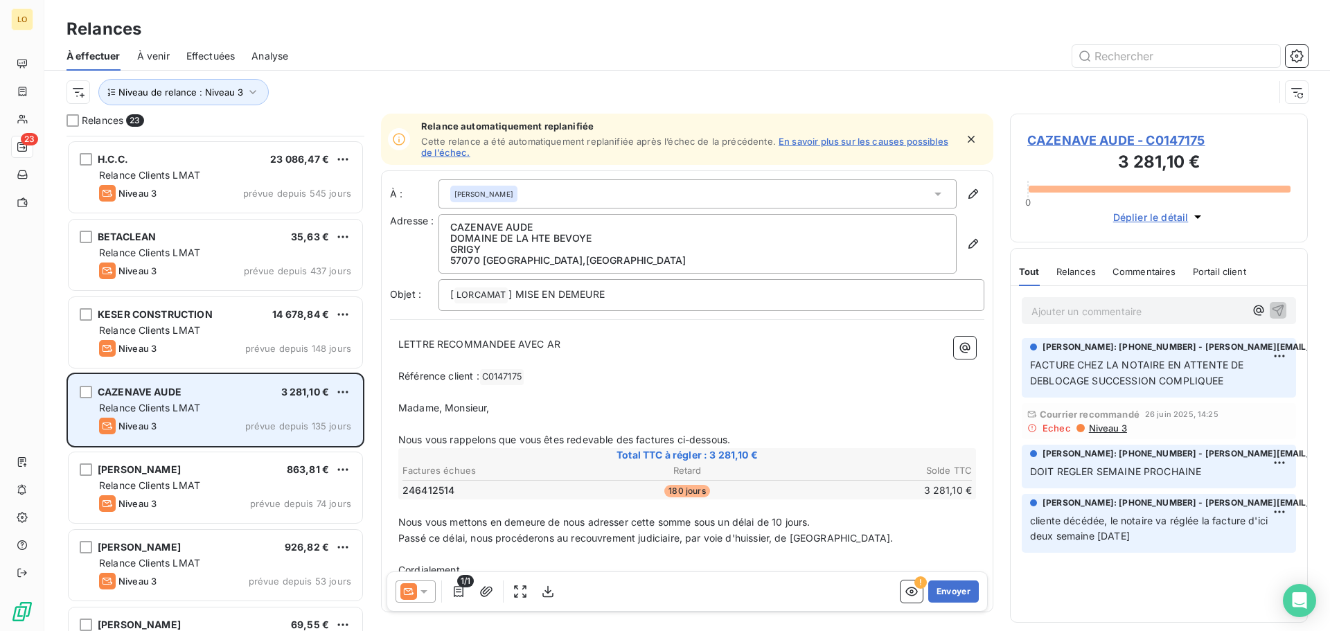
scroll to position [51, 0]
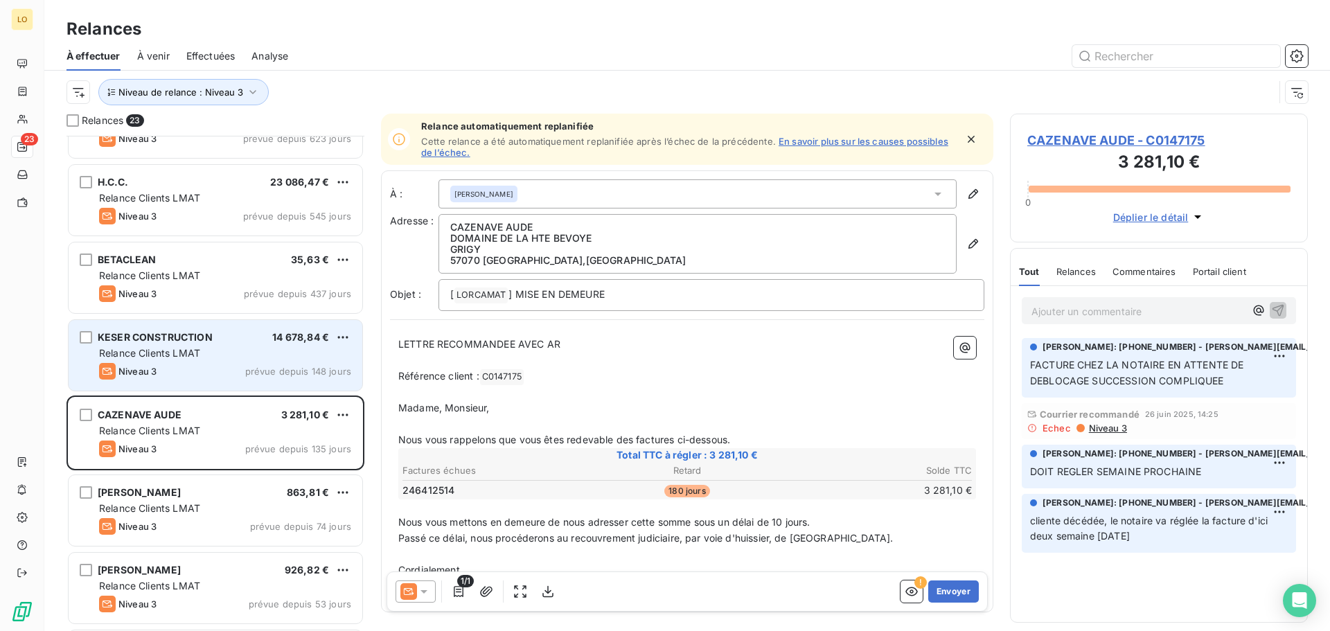
click at [268, 360] on div "Relance Clients LMAT" at bounding box center [225, 353] width 252 height 14
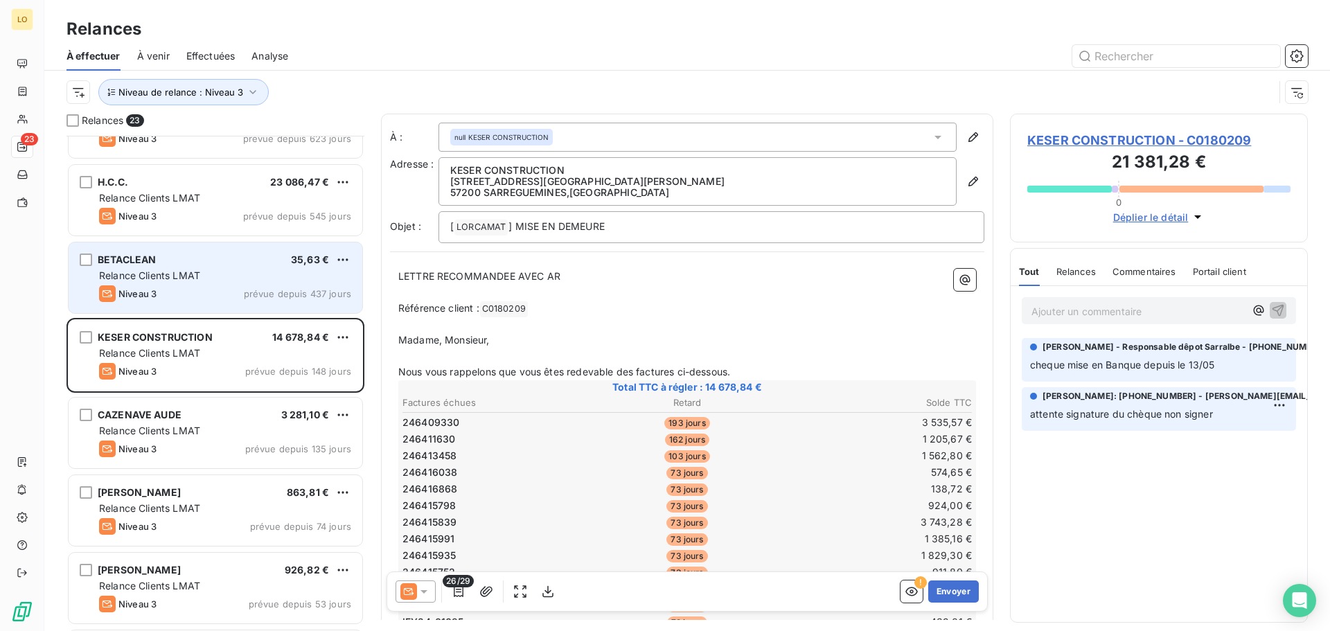
click at [251, 276] on div "Relance Clients LMAT" at bounding box center [225, 276] width 252 height 14
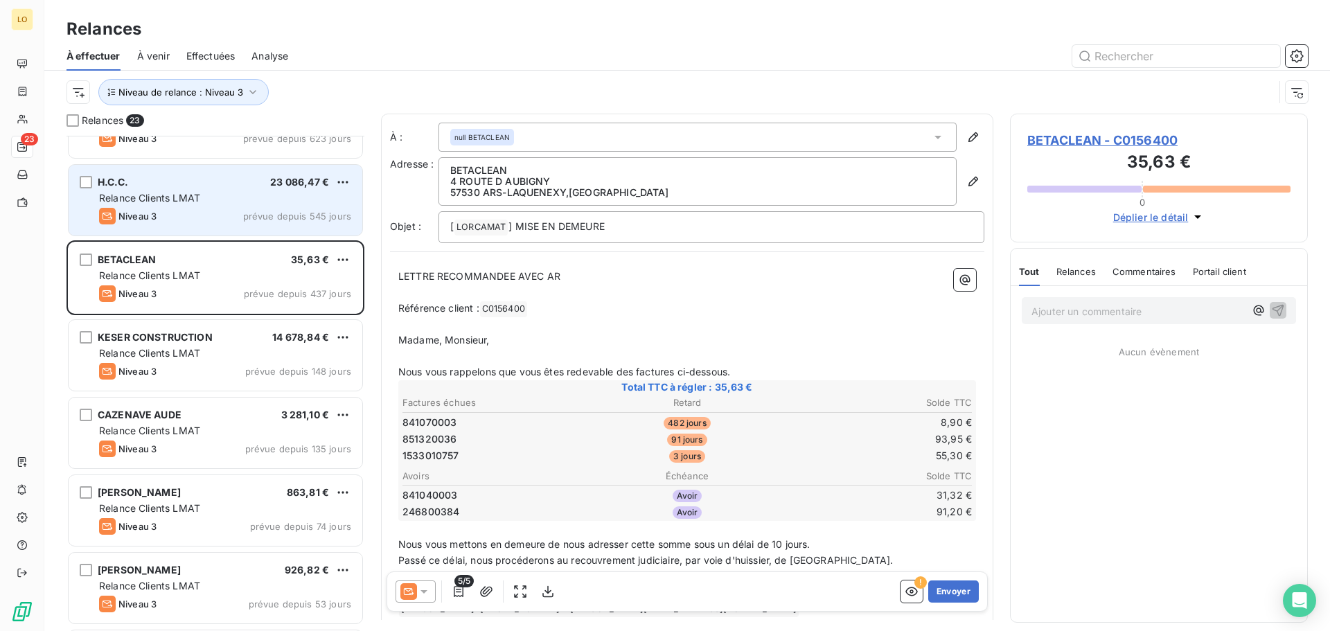
click at [238, 196] on div "Relance Clients LMAT" at bounding box center [225, 198] width 252 height 14
